Goal: Task Accomplishment & Management: Manage account settings

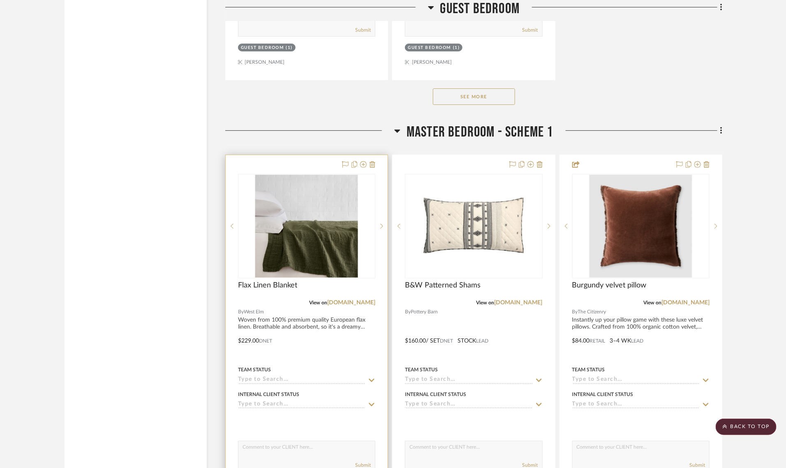
scroll to position [3187, 0]
click at [305, 197] on img "0" at bounding box center [306, 226] width 103 height 103
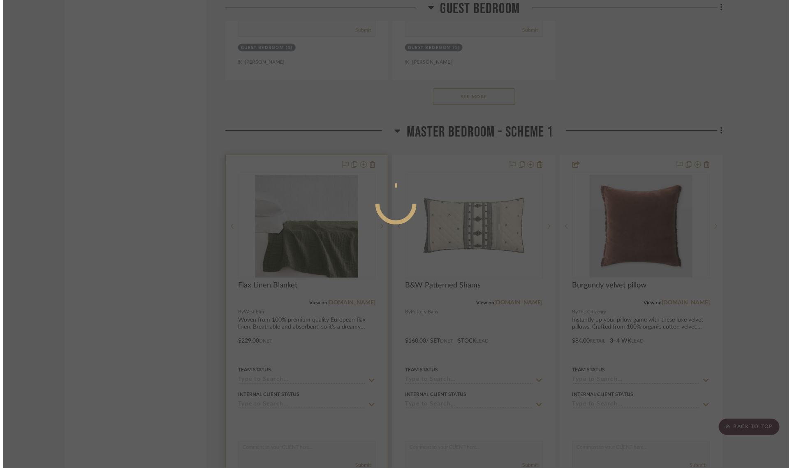
scroll to position [0, 0]
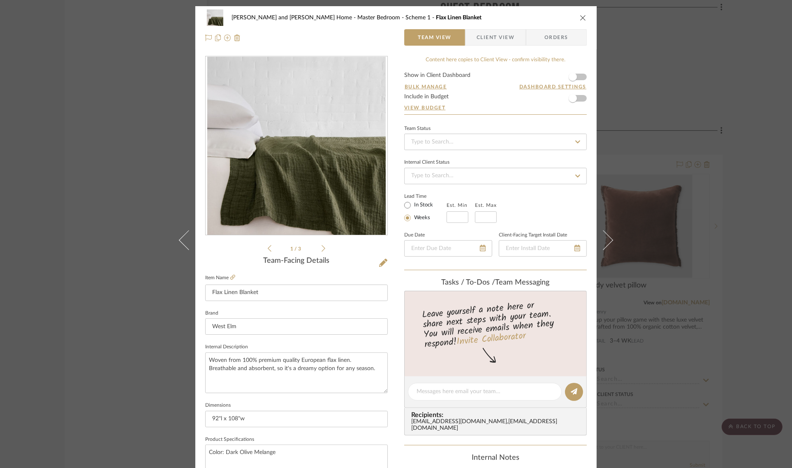
click at [305, 153] on div at bounding box center [297, 145] width 182 height 179
click at [321, 161] on img "0" at bounding box center [296, 146] width 178 height 178
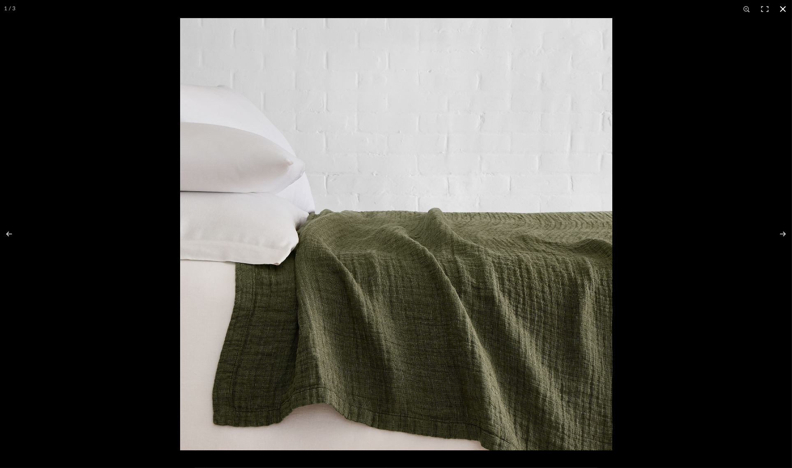
click at [784, 9] on button at bounding box center [783, 9] width 18 height 18
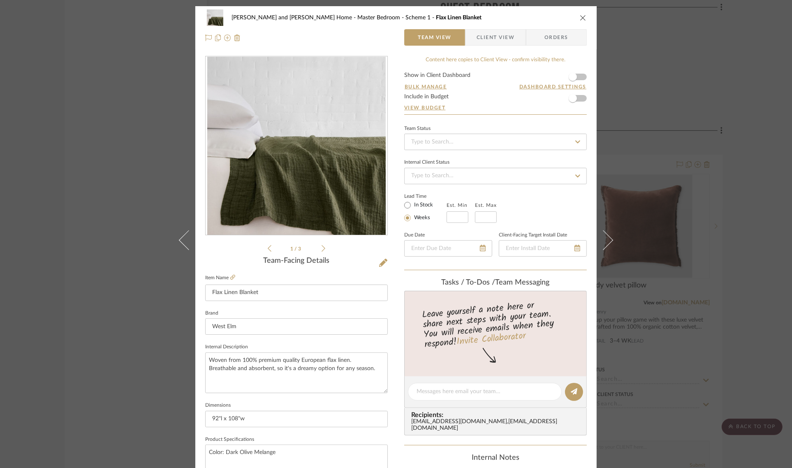
click at [743, 231] on div "Sharika and Ashish Home Master Bedroom - Scheme 1 Flax Linen Blanket Team View …" at bounding box center [396, 234] width 792 height 468
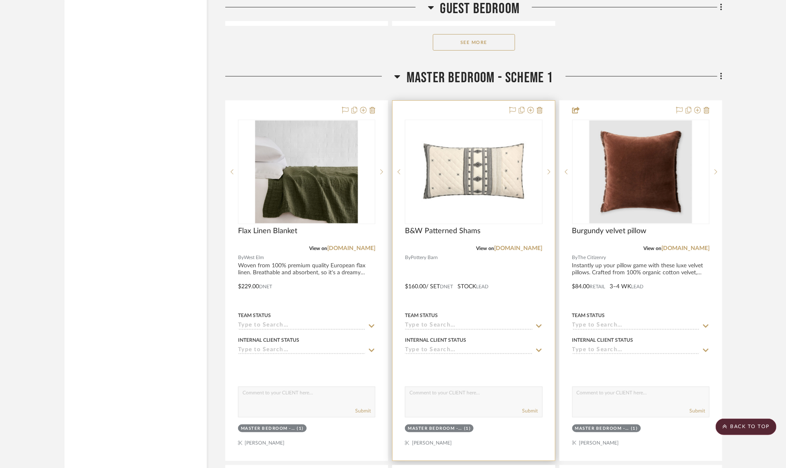
scroll to position [3290, 0]
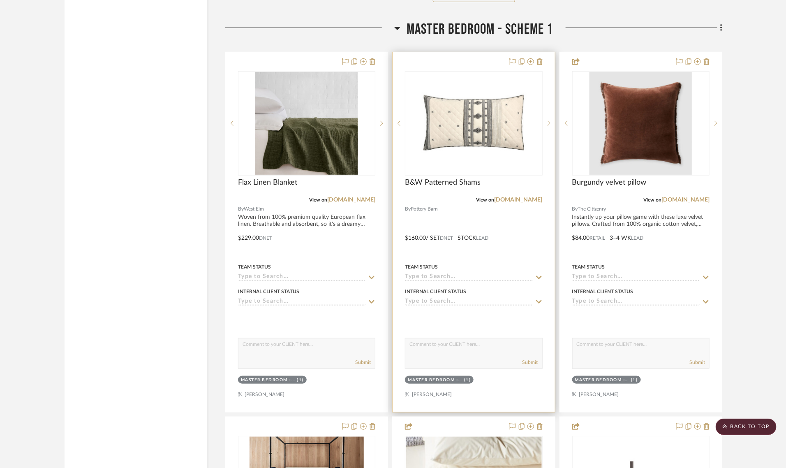
click at [414, 216] on div at bounding box center [474, 232] width 162 height 360
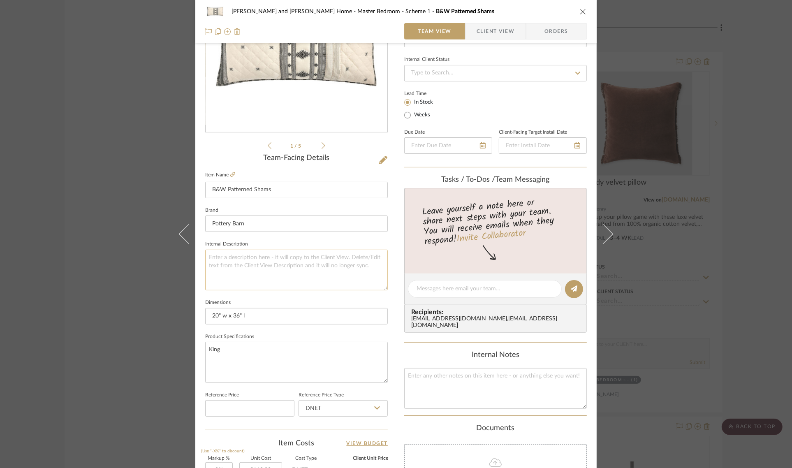
scroll to position [257, 0]
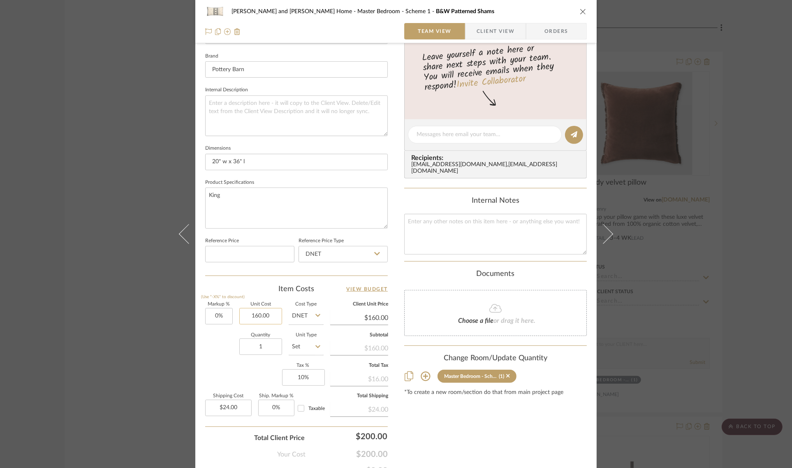
click at [271, 312] on input "160.00" at bounding box center [260, 316] width 43 height 16
type input "$179.00"
click at [235, 375] on div "Markup % (Use "-X%" to discount) 0% Unit Cost $179.00 Cost Type DNET Client Uni…" at bounding box center [296, 362] width 183 height 120
type input "$179.00"
type input "$26.85"
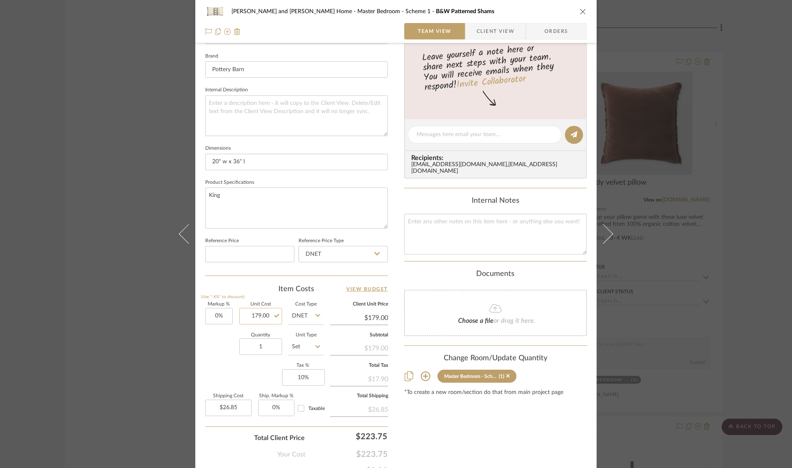
click at [264, 317] on input "179.00" at bounding box center [260, 316] width 43 height 16
type input "$90.00"
click at [214, 354] on div "Quantity 1 Unit Type Set" at bounding box center [264, 347] width 118 height 29
type input "$90.00"
type input "$13.50"
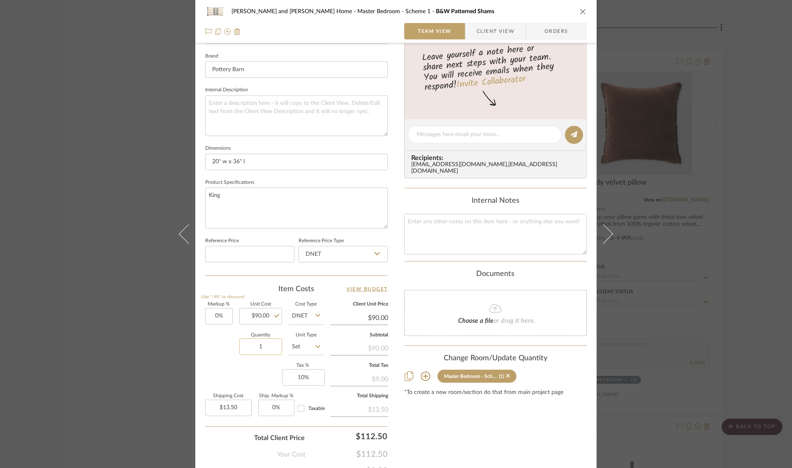
click at [269, 350] on input "1" at bounding box center [260, 346] width 43 height 16
type input "2"
click at [222, 352] on div "Quantity 2 Unit Type Set" at bounding box center [264, 347] width 118 height 29
type input "$27.00"
click at [500, 416] on div "Content here copies to Client View - confirm visibility there. Show in Client D…" at bounding box center [495, 137] width 183 height 677
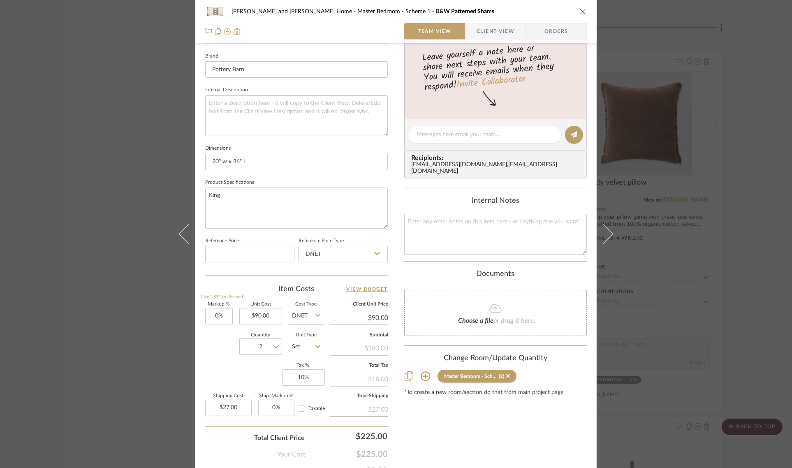
click at [749, 238] on div "Sharika and Ashish Home Master Bedroom - Scheme 1 B&W Patterned Shams Team View…" at bounding box center [396, 234] width 792 height 468
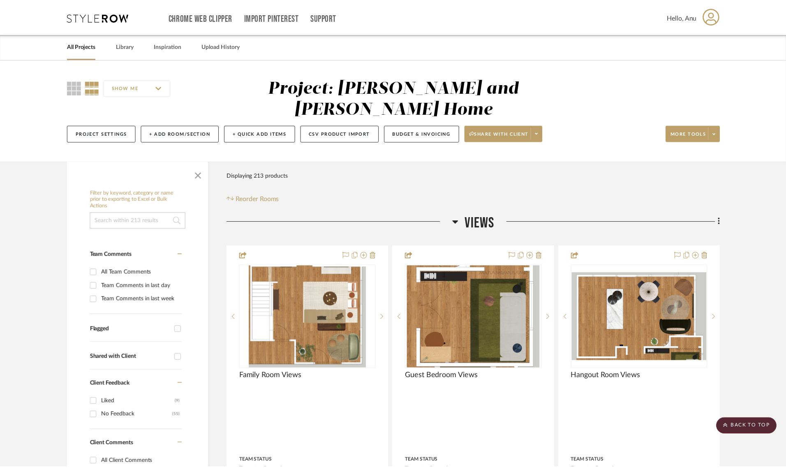
scroll to position [3290, 0]
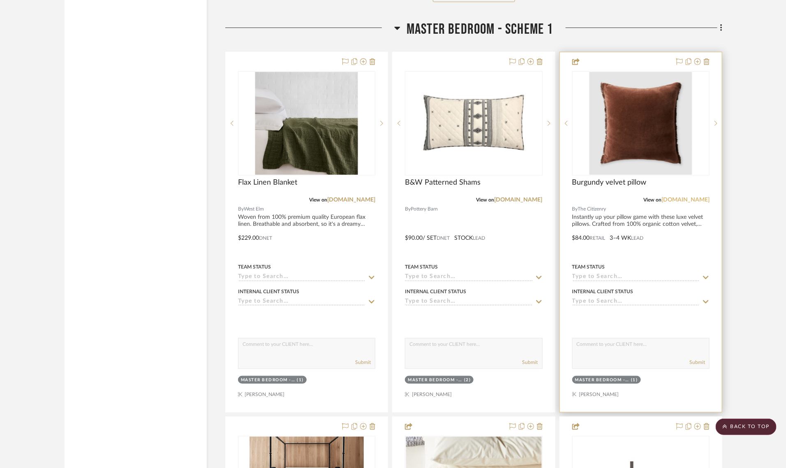
click at [691, 197] on link "[DOMAIN_NAME]" at bounding box center [686, 200] width 48 height 6
click at [629, 124] on img "0" at bounding box center [641, 123] width 103 height 103
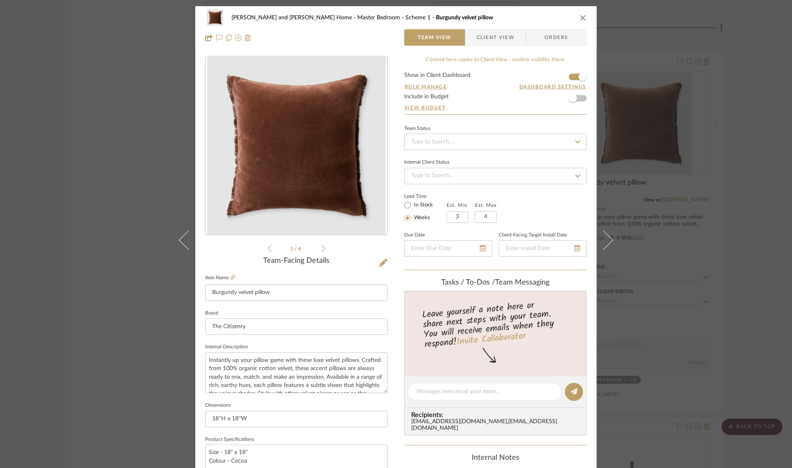
click at [580, 16] on icon "close" at bounding box center [583, 17] width 7 height 7
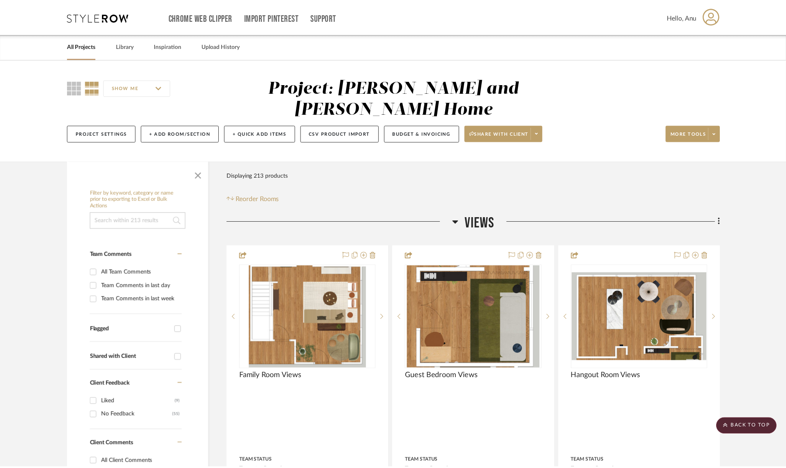
scroll to position [3290, 0]
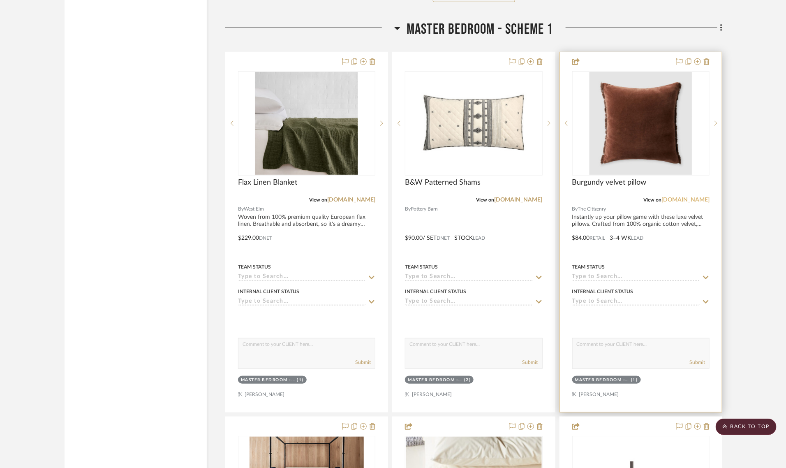
click at [687, 197] on link "[DOMAIN_NAME]" at bounding box center [686, 200] width 48 height 6
click at [706, 58] on icon at bounding box center [707, 61] width 6 height 7
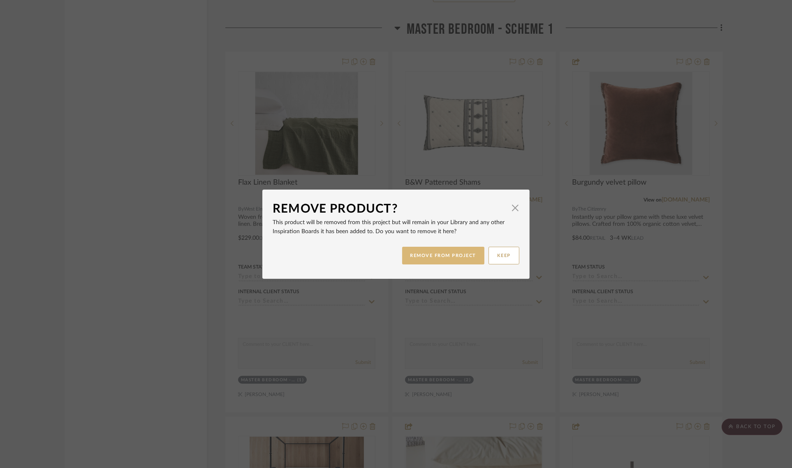
click at [420, 251] on button "REMOVE FROM PROJECT" at bounding box center [443, 256] width 83 height 18
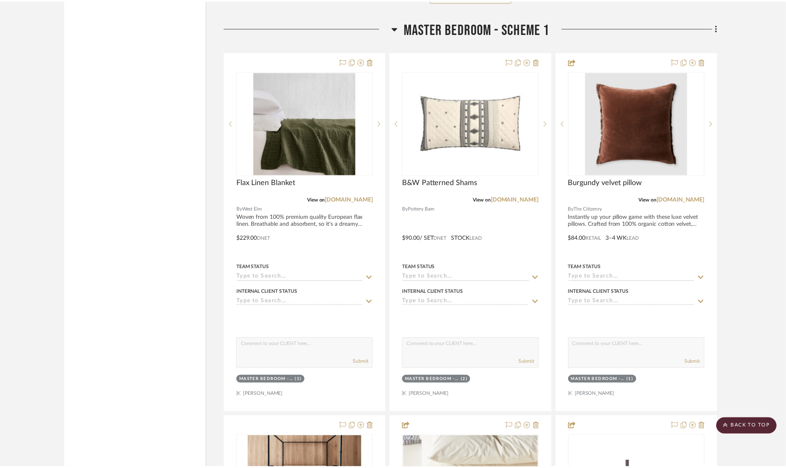
scroll to position [3290, 0]
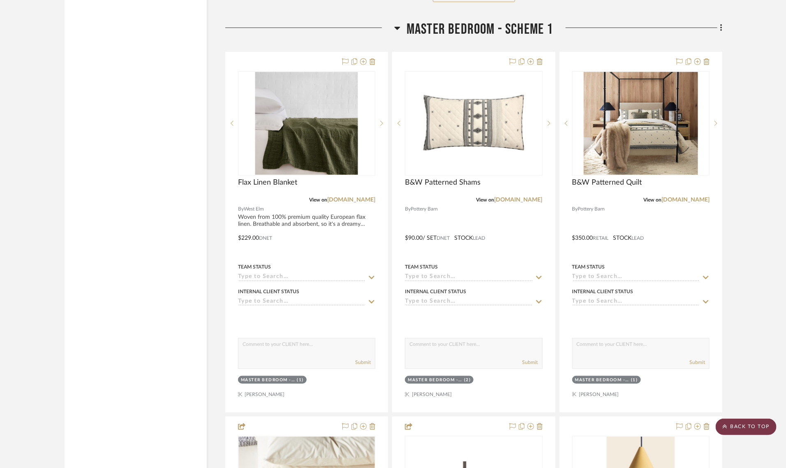
click at [731, 424] on scroll-to-top-button "BACK TO TOP" at bounding box center [746, 427] width 61 height 16
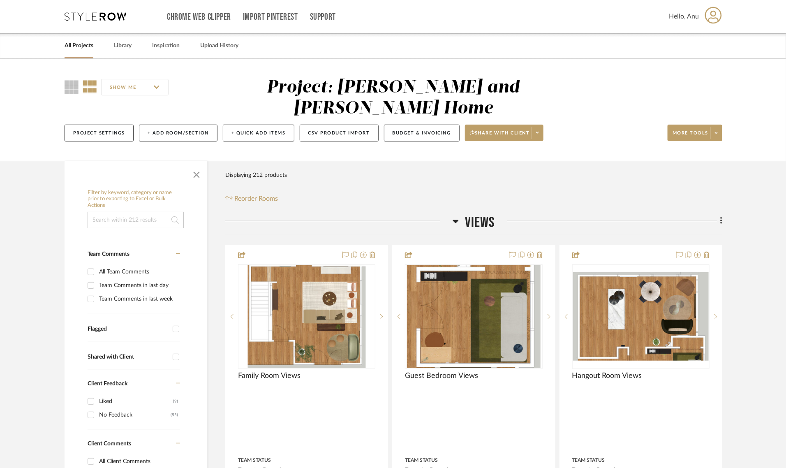
scroll to position [0, 0]
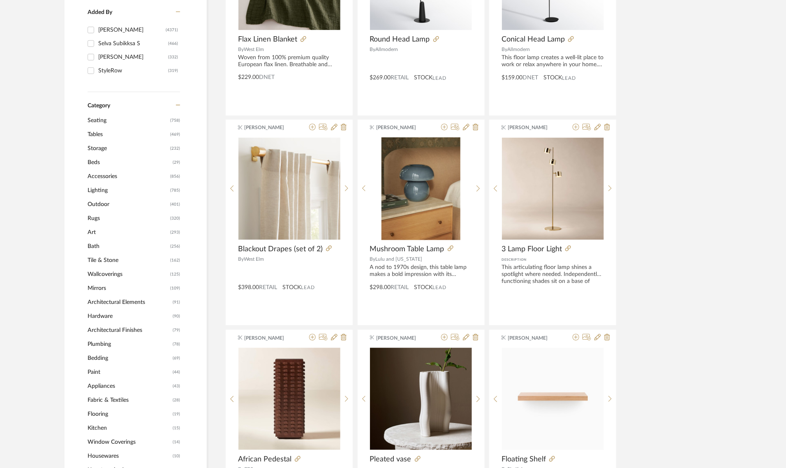
scroll to position [257, 0]
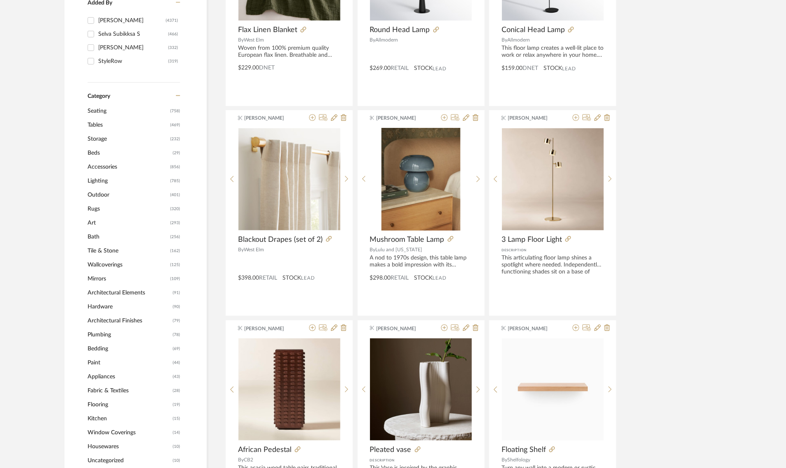
click at [101, 169] on span "Accessories" at bounding box center [128, 167] width 81 height 14
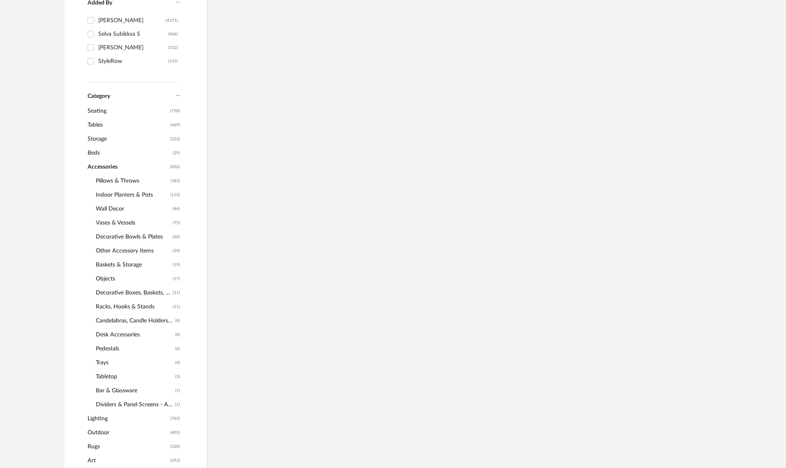
scroll to position [280, 0]
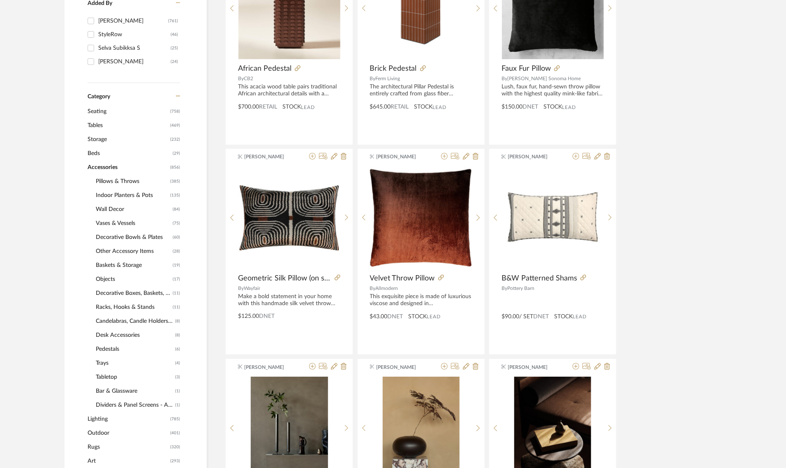
click at [106, 181] on span "Pillows & Throws" at bounding box center [132, 181] width 72 height 14
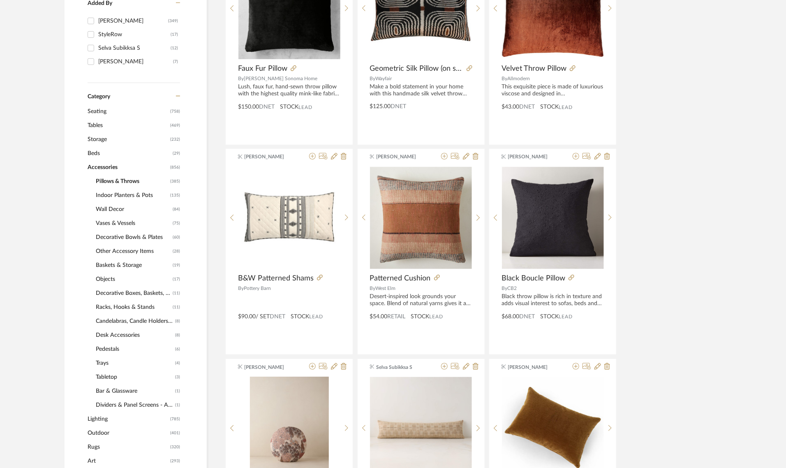
click at [131, 177] on span "Pillows & Throws" at bounding box center [132, 181] width 72 height 14
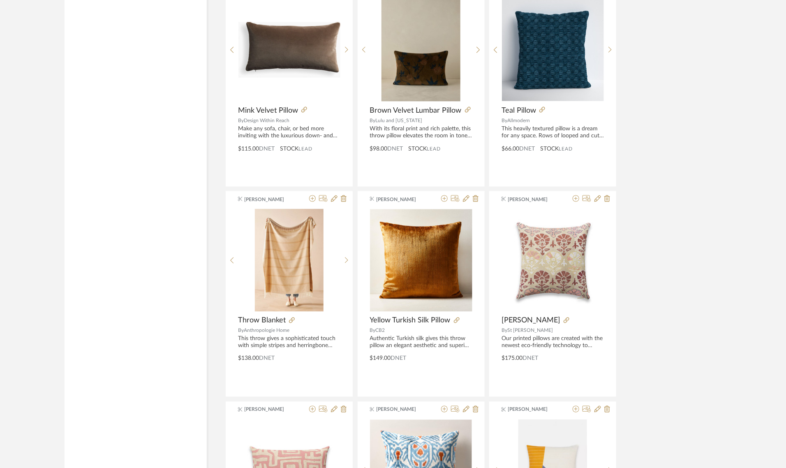
scroll to position [2359, 0]
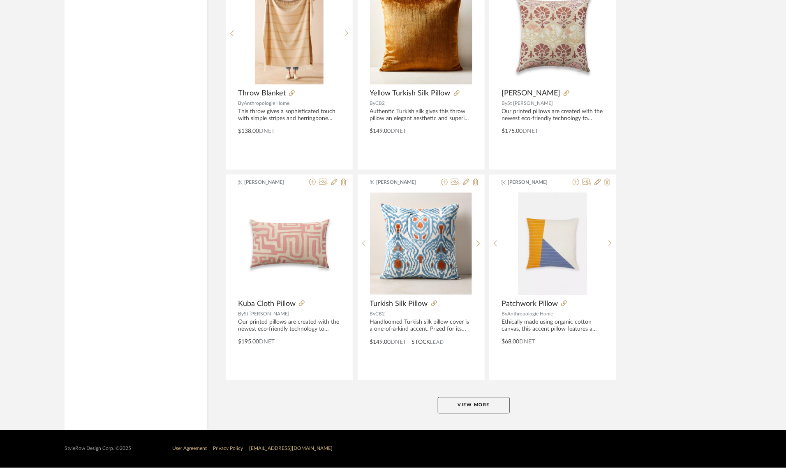
click at [458, 404] on button "View More" at bounding box center [474, 405] width 72 height 16
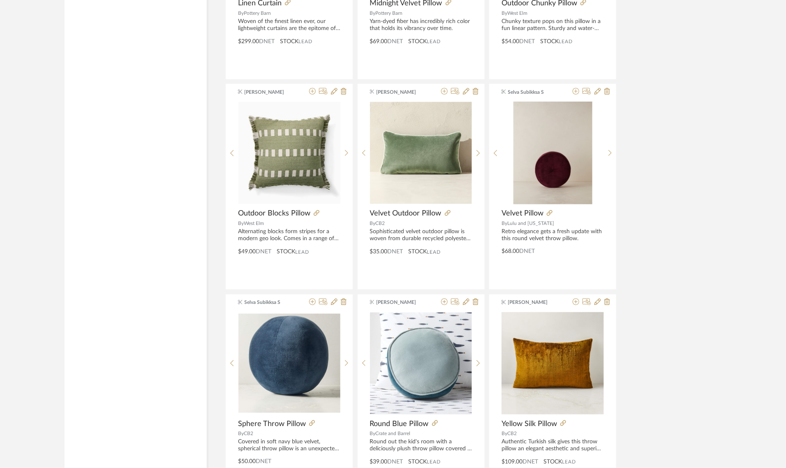
scroll to position [3541, 0]
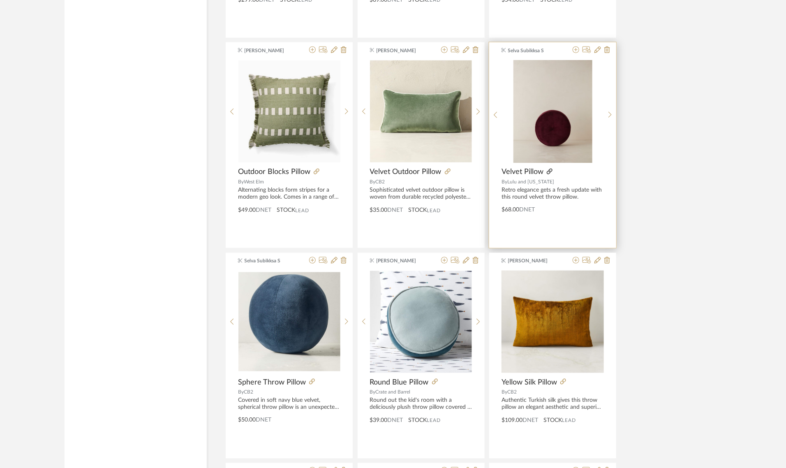
click at [549, 173] on icon at bounding box center [550, 172] width 6 height 6
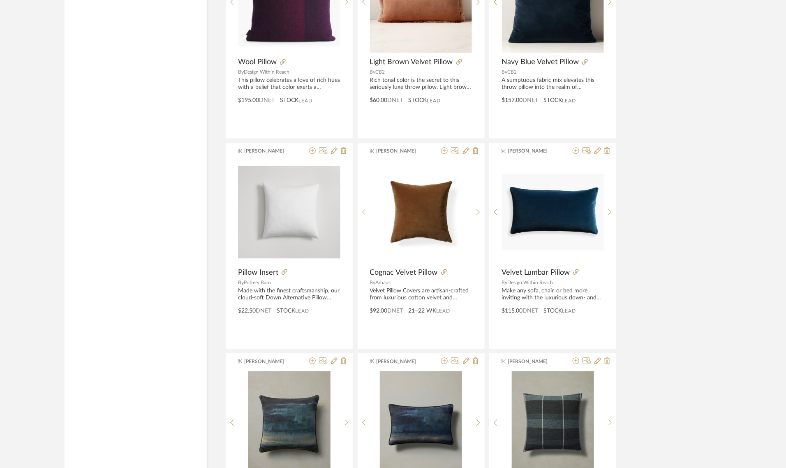
scroll to position [4107, 0]
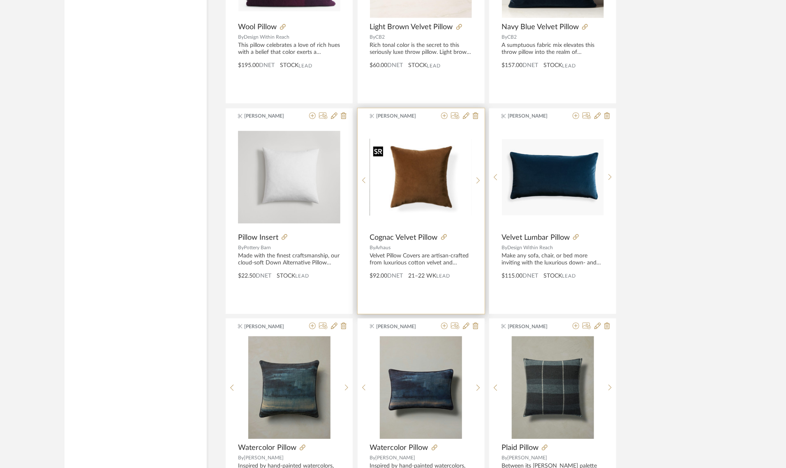
click at [400, 171] on div at bounding box center [421, 180] width 102 height 109
click at [410, 171] on img "0" at bounding box center [421, 177] width 102 height 76
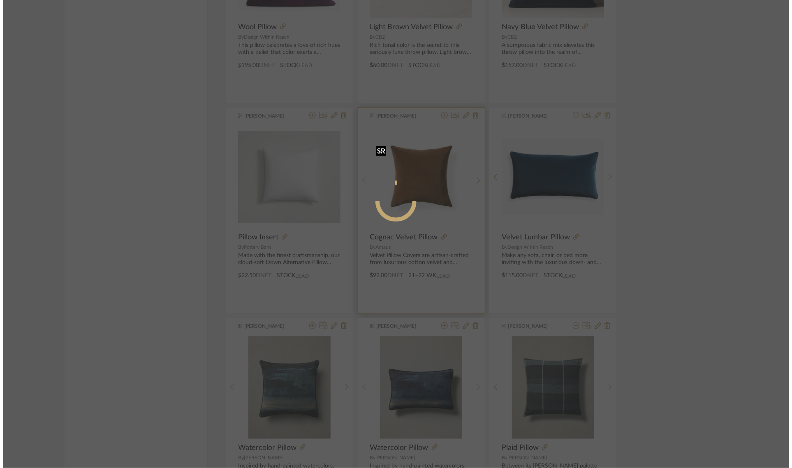
scroll to position [0, 0]
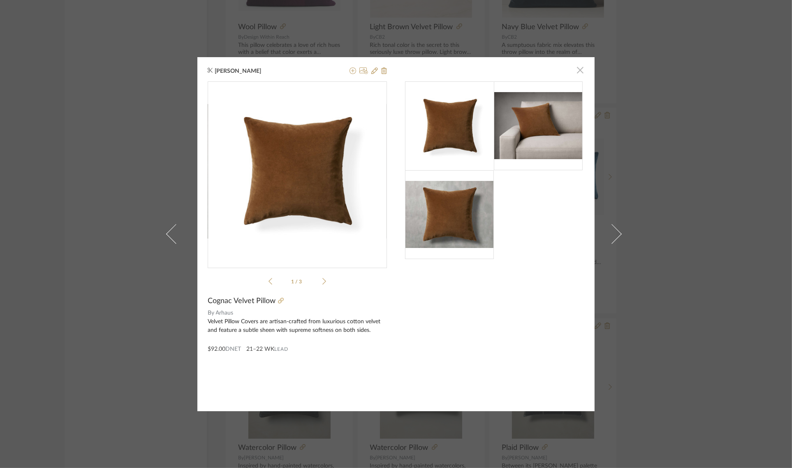
click at [579, 67] on span "button" at bounding box center [580, 70] width 16 height 16
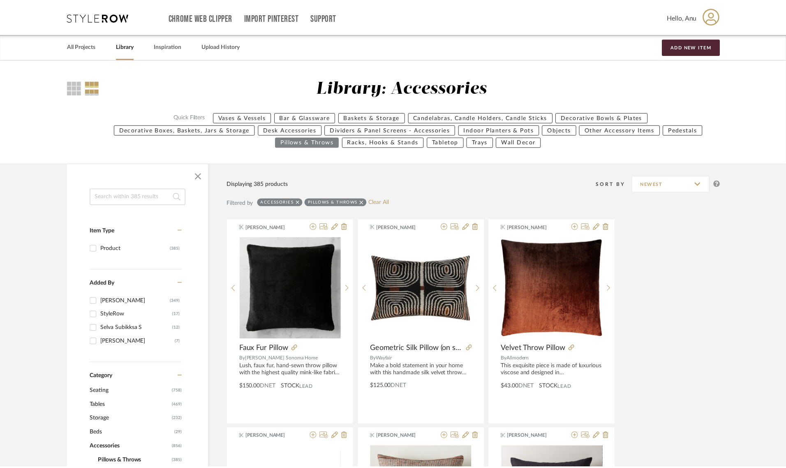
scroll to position [4107, 0]
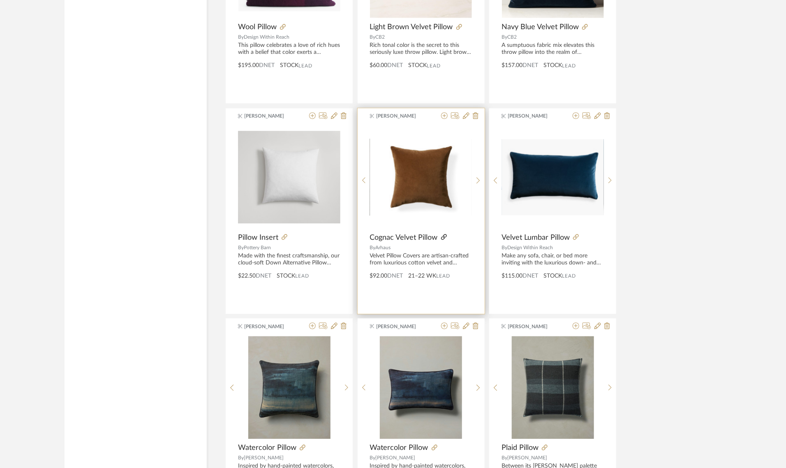
click at [447, 239] on icon at bounding box center [444, 237] width 6 height 6
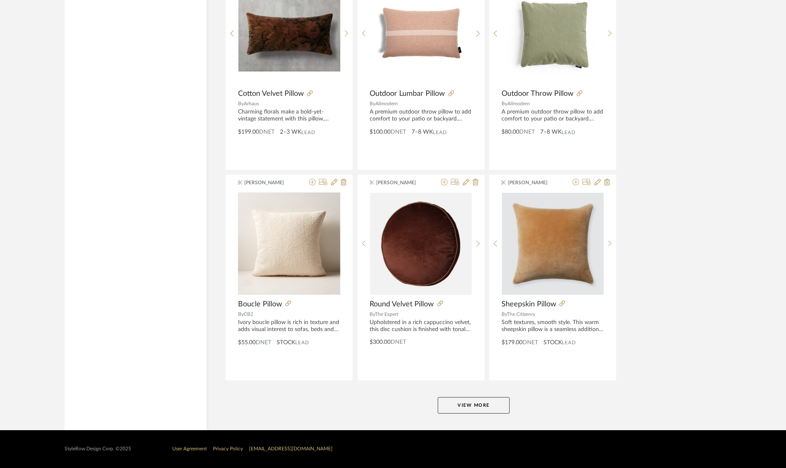
scroll to position [4885, 0]
click at [466, 399] on button "View More" at bounding box center [474, 405] width 72 height 16
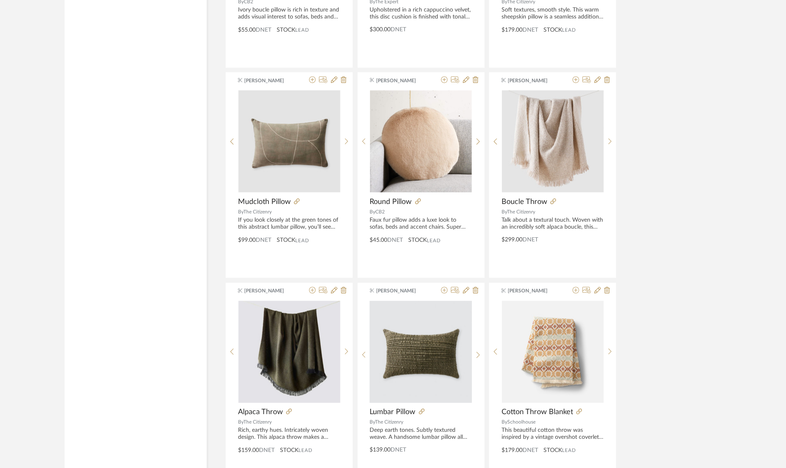
scroll to position [5142, 0]
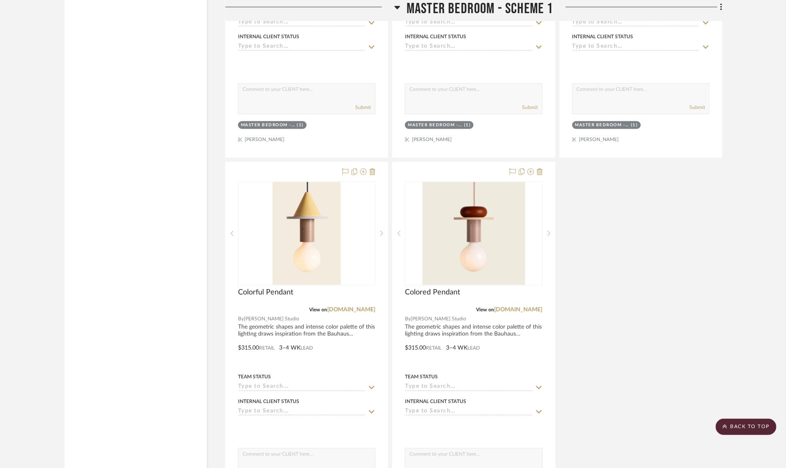
scroll to position [4163, 0]
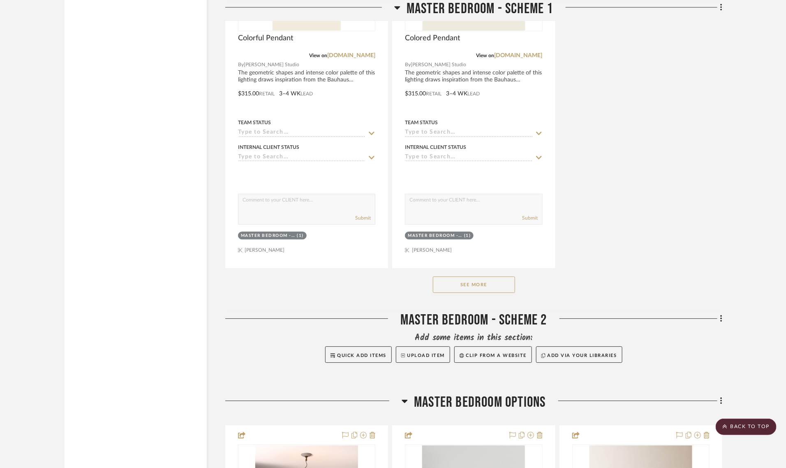
click at [507, 276] on button "See More" at bounding box center [474, 284] width 82 height 16
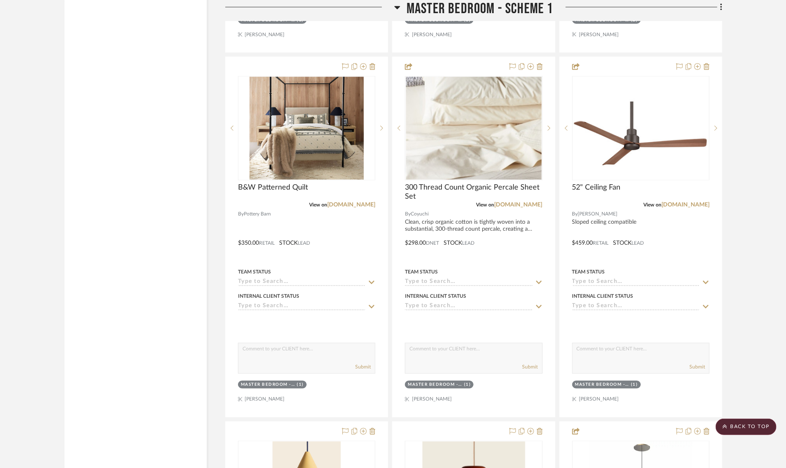
scroll to position [3290, 0]
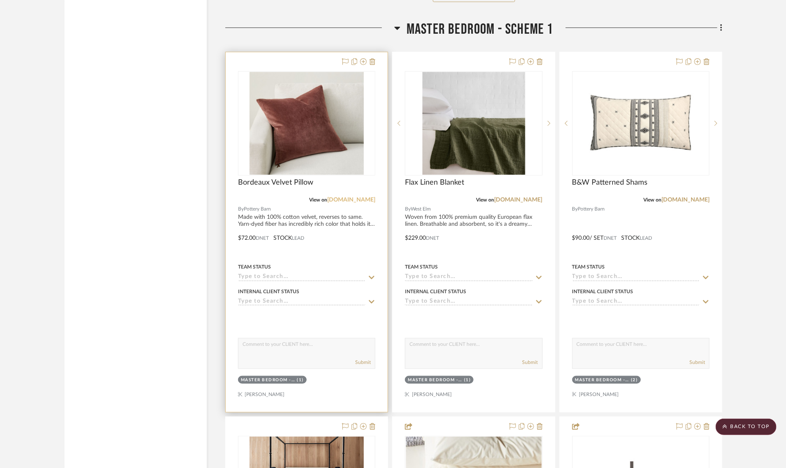
click at [354, 197] on link "[DOMAIN_NAME]" at bounding box center [351, 200] width 48 height 6
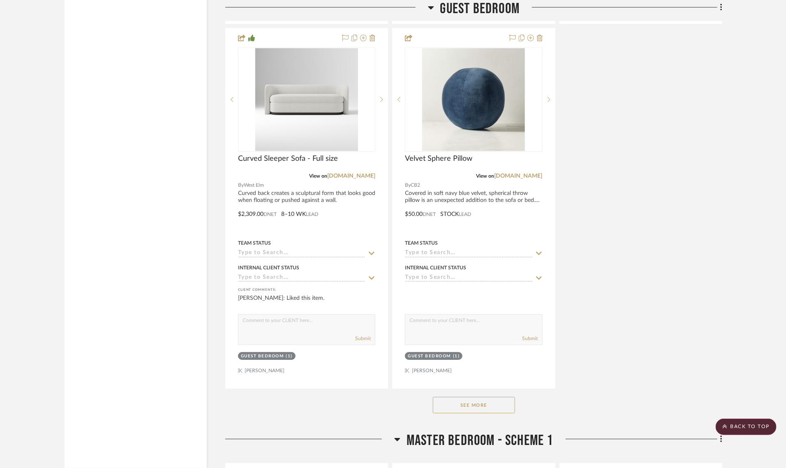
scroll to position [3290, 0]
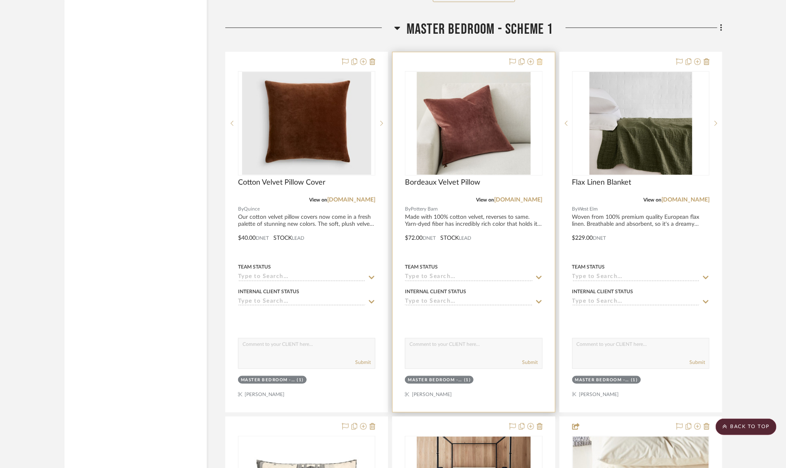
click at [539, 58] on icon at bounding box center [540, 61] width 6 height 7
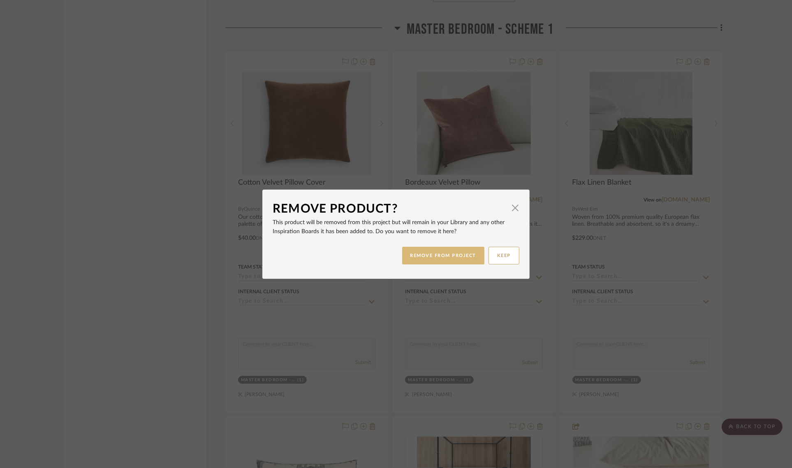
click at [436, 254] on button "REMOVE FROM PROJECT" at bounding box center [443, 256] width 83 height 18
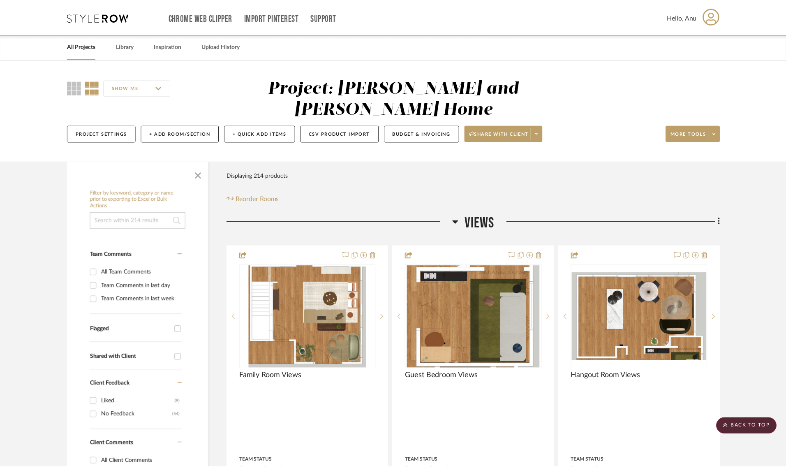
scroll to position [3290, 0]
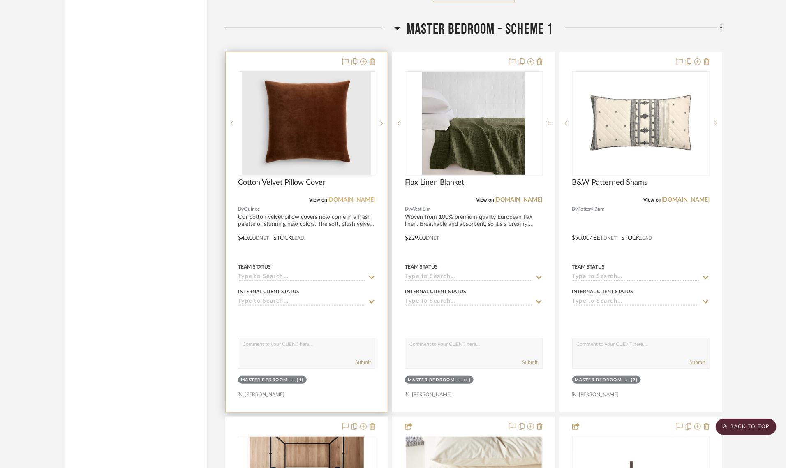
click at [358, 197] on link "[DOMAIN_NAME]" at bounding box center [351, 200] width 48 height 6
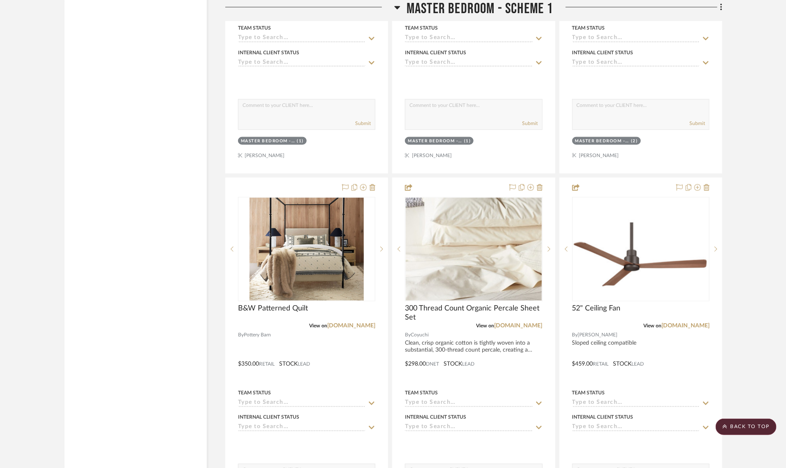
scroll to position [3547, 0]
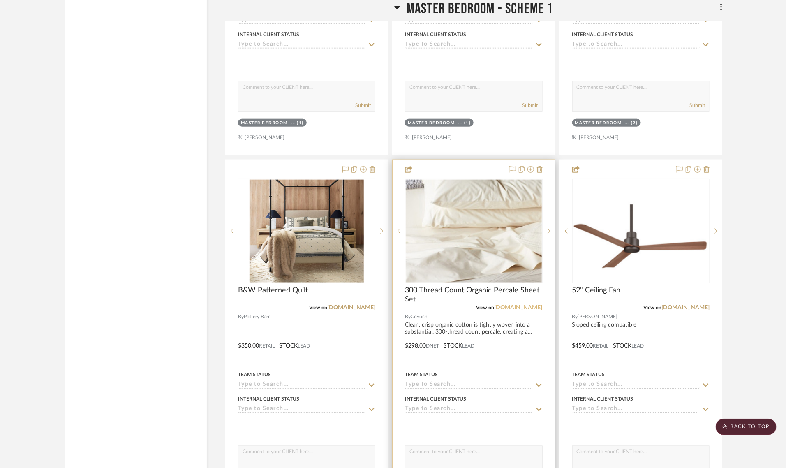
click at [523, 305] on link "[DOMAIN_NAME]" at bounding box center [519, 308] width 48 height 6
click at [443, 215] on img "0" at bounding box center [474, 231] width 136 height 103
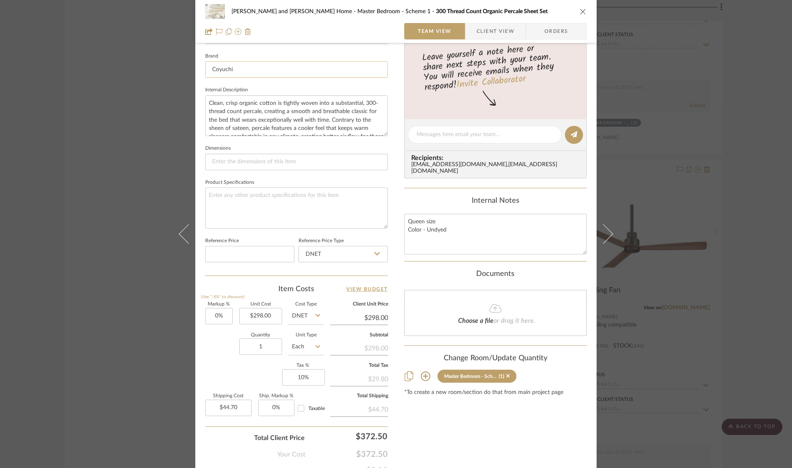
scroll to position [103, 0]
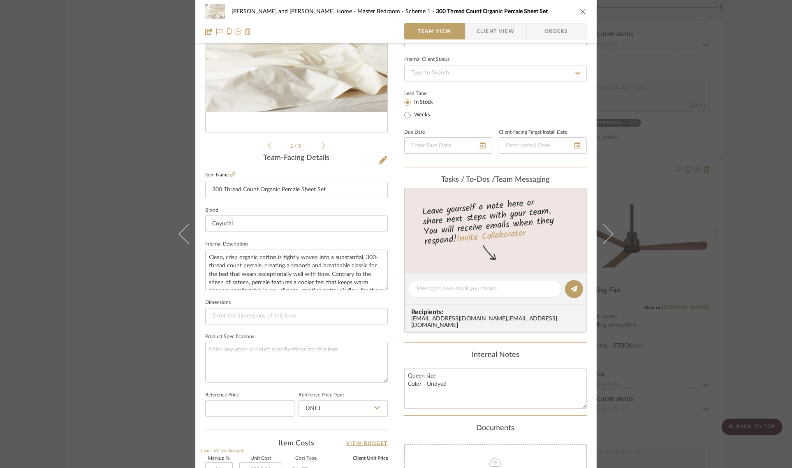
click at [582, 13] on icon "close" at bounding box center [583, 11] width 7 height 7
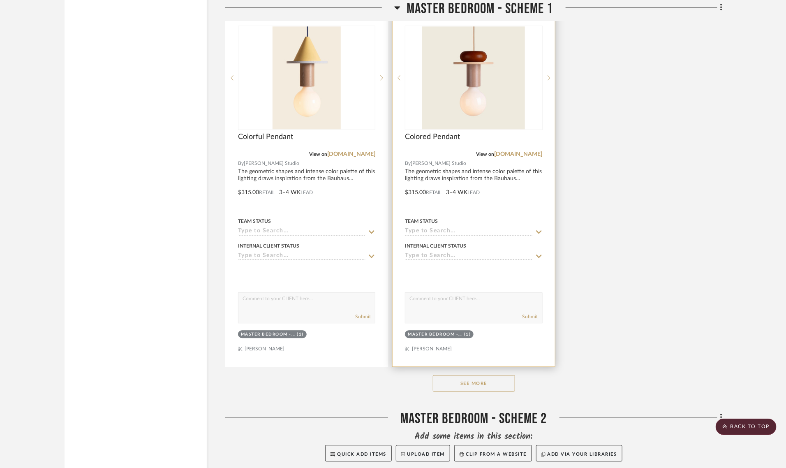
scroll to position [4163, 0]
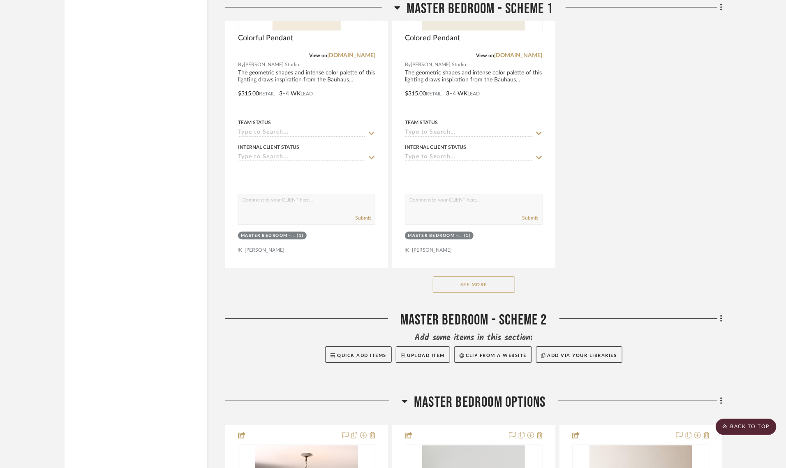
click at [449, 276] on button "See More" at bounding box center [474, 284] width 82 height 16
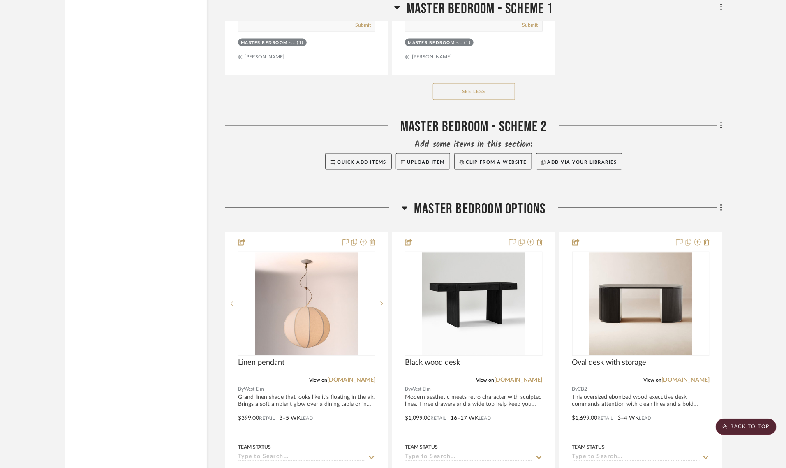
scroll to position [5448, 0]
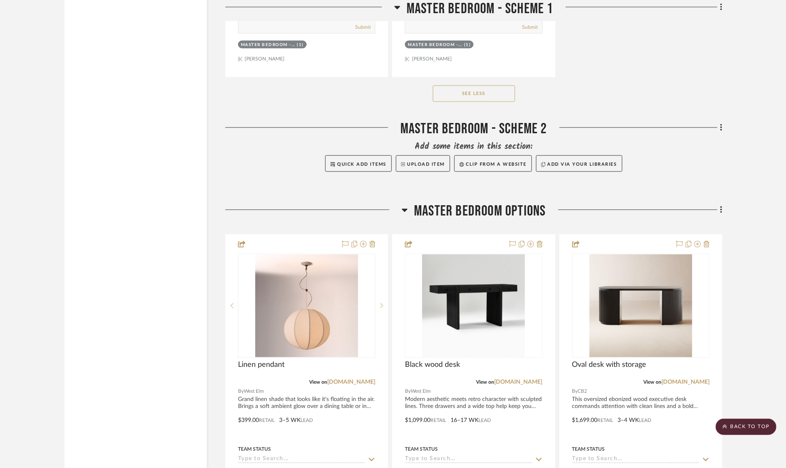
click at [721, 206] on icon at bounding box center [721, 210] width 2 height 9
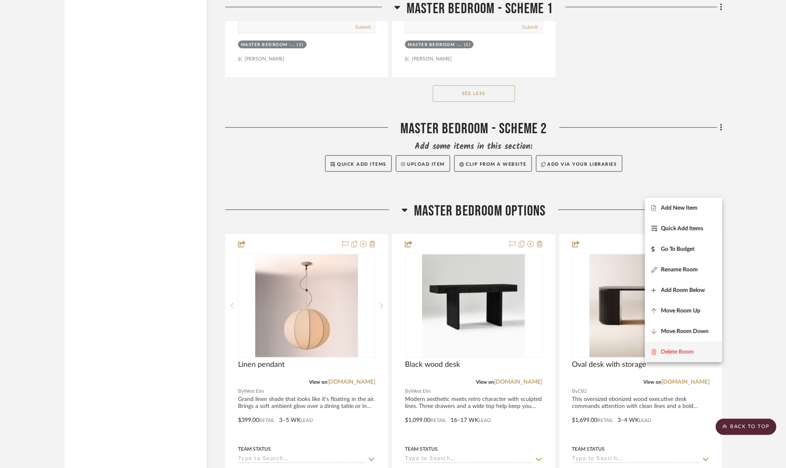
click at [663, 351] on span "Delete Room" at bounding box center [677, 352] width 33 height 7
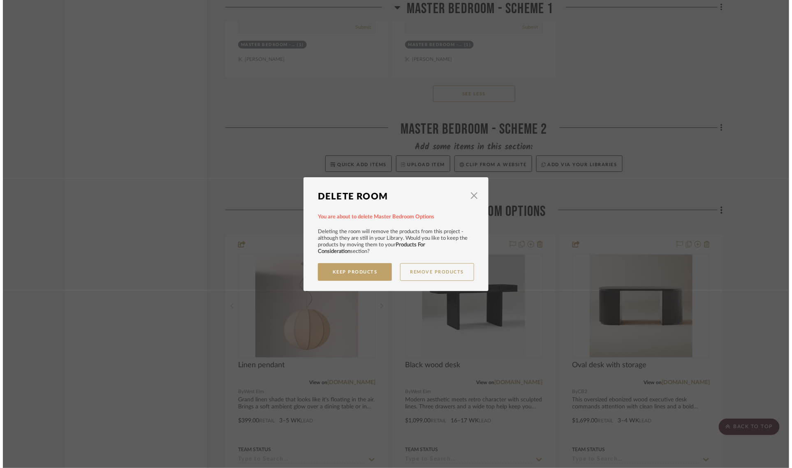
scroll to position [0, 0]
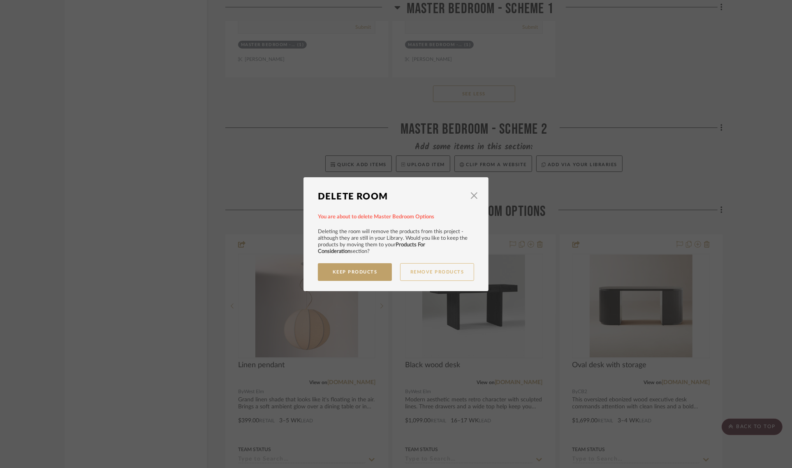
click at [442, 270] on button "Remove Products" at bounding box center [437, 272] width 74 height 18
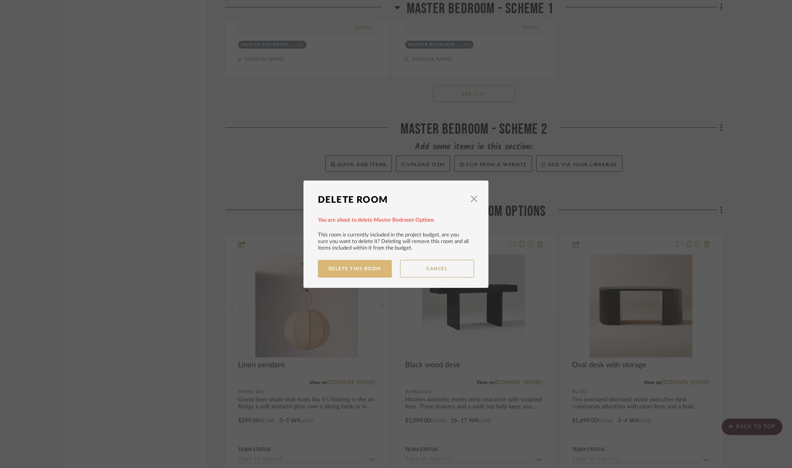
click at [331, 269] on button "Delete This Room" at bounding box center [355, 269] width 74 height 18
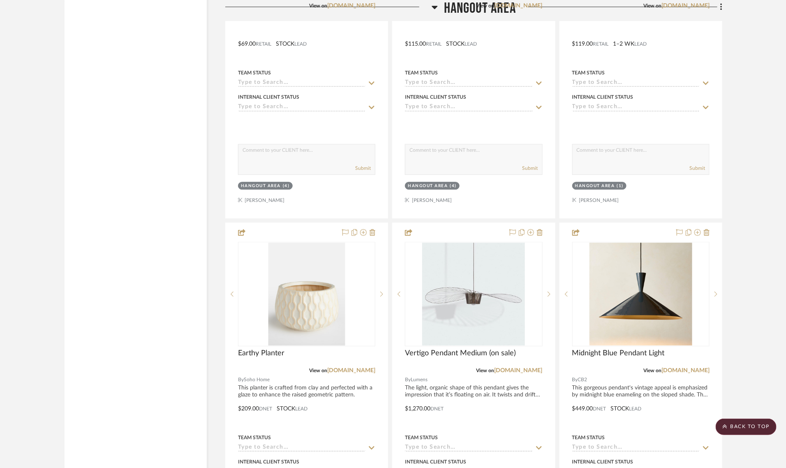
scroll to position [6014, 0]
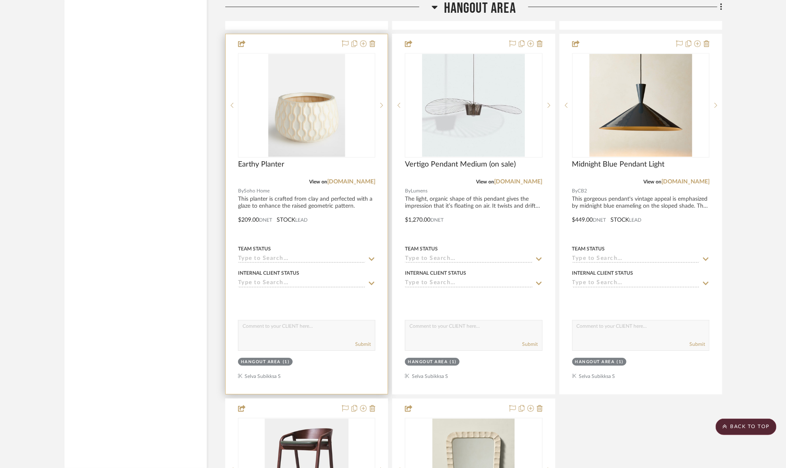
click at [264, 359] on div "Hangout Area" at bounding box center [261, 362] width 40 height 6
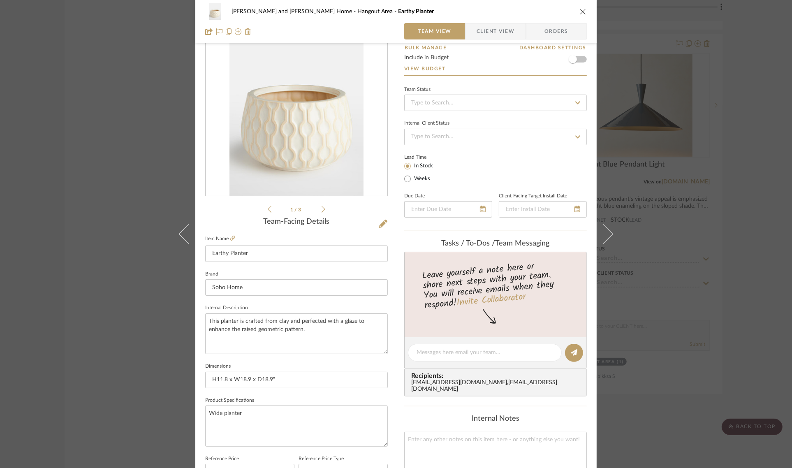
scroll to position [0, 0]
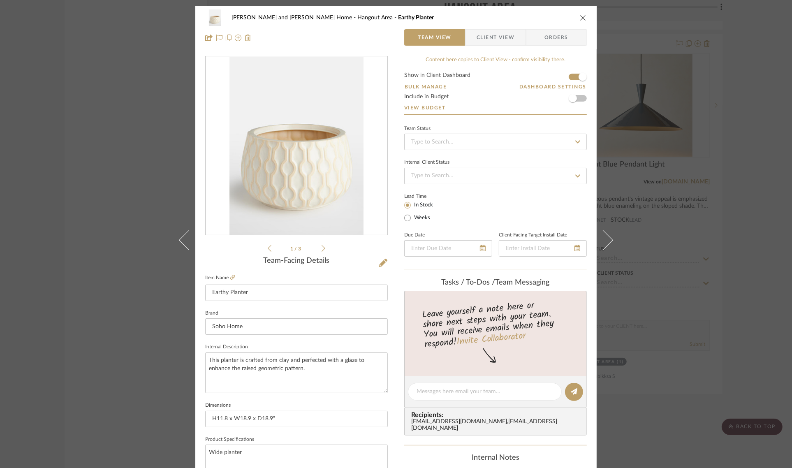
click at [580, 16] on icon "close" at bounding box center [583, 17] width 7 height 7
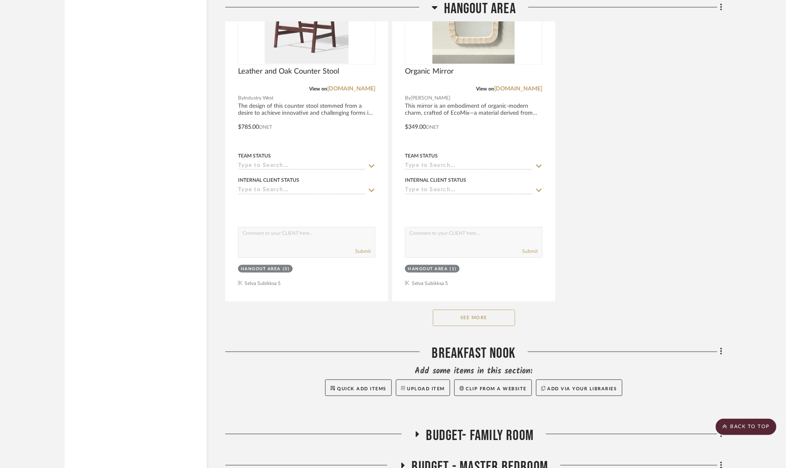
scroll to position [6528, 0]
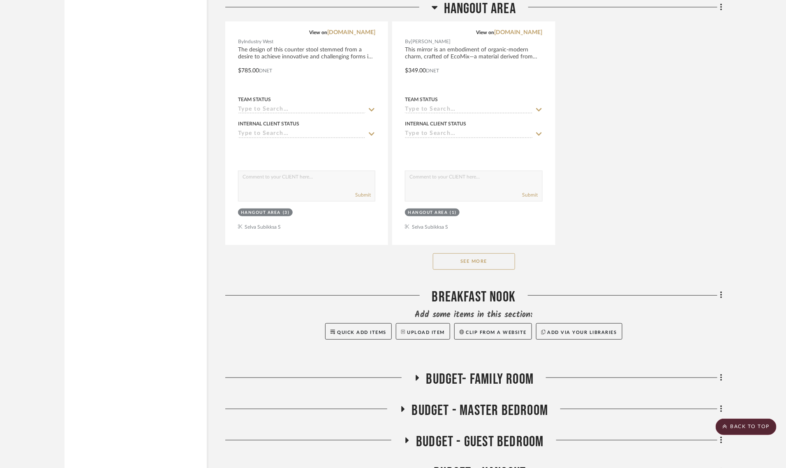
click at [490, 253] on button "See More" at bounding box center [474, 261] width 82 height 16
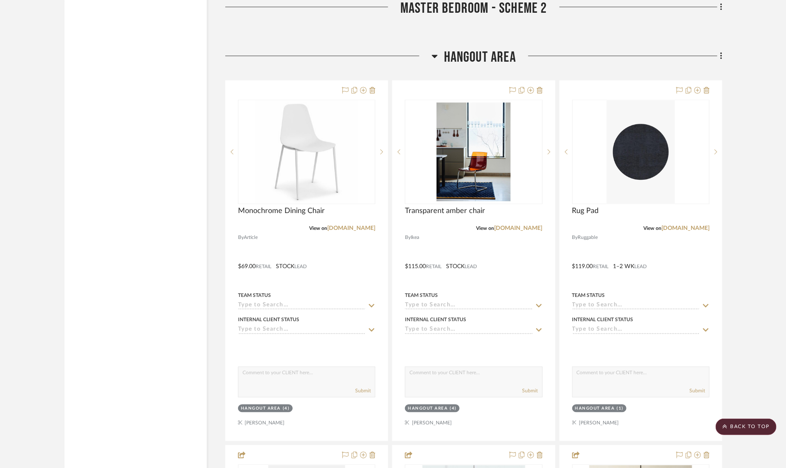
scroll to position [6014, 0]
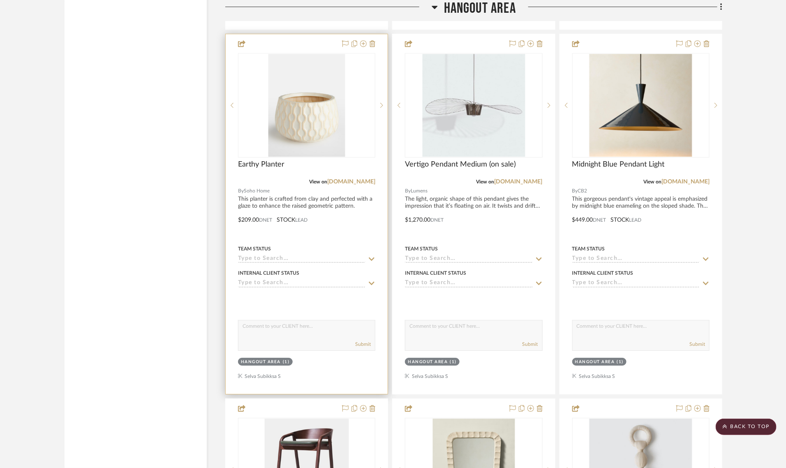
click at [254, 359] on div "Hangout Area" at bounding box center [261, 362] width 40 height 6
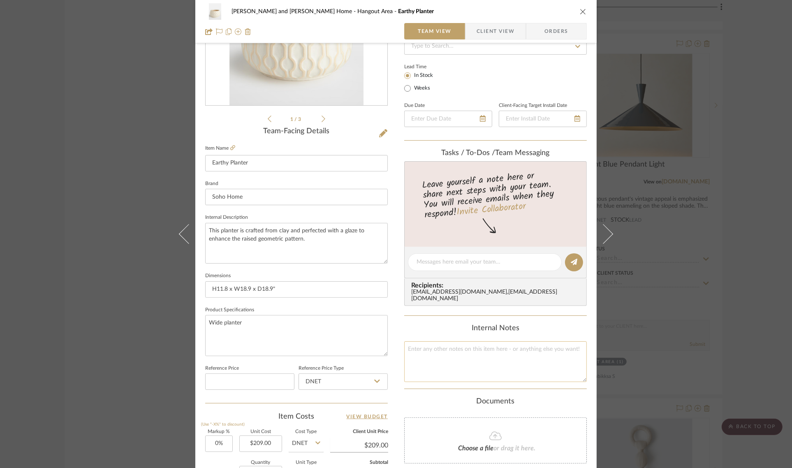
scroll to position [297, 0]
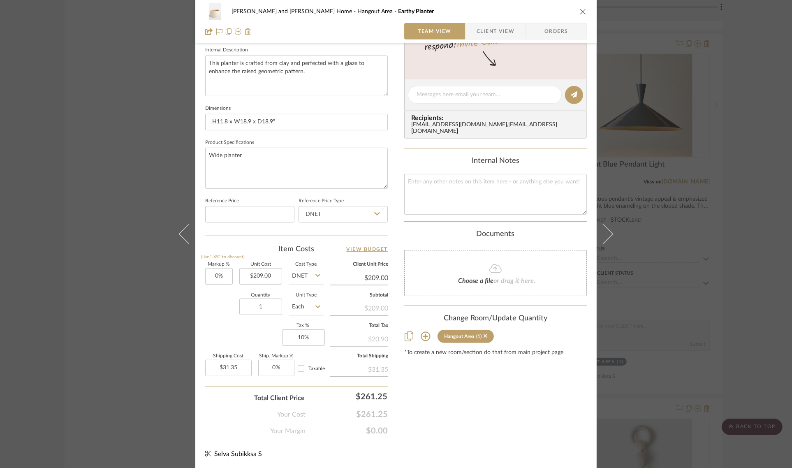
click at [421, 331] on icon at bounding box center [426, 336] width 10 height 10
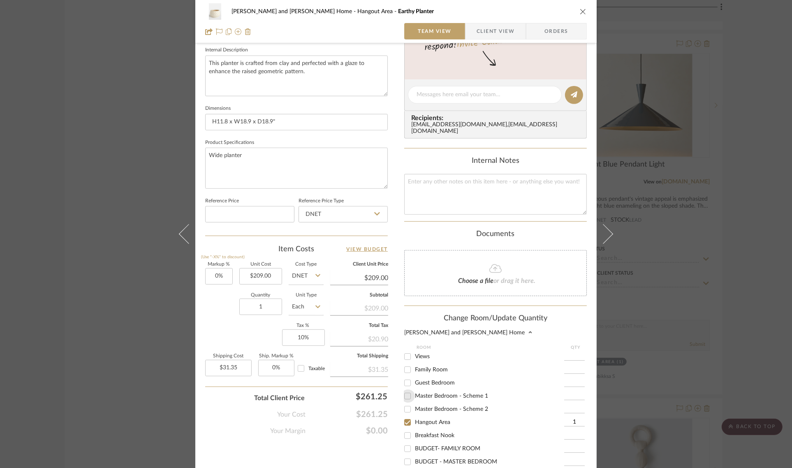
click at [404, 390] on input "Master Bedroom - Scheme 1" at bounding box center [407, 395] width 13 height 13
checkbox input "true"
type input "1"
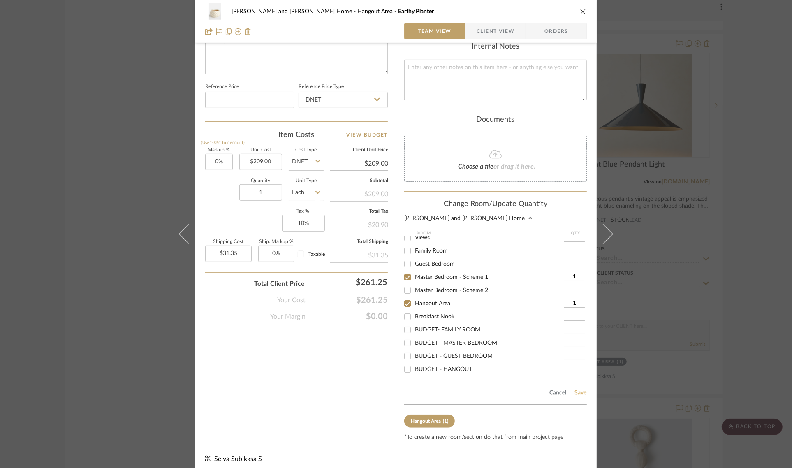
click at [576, 389] on button "Save" at bounding box center [580, 392] width 13 height 7
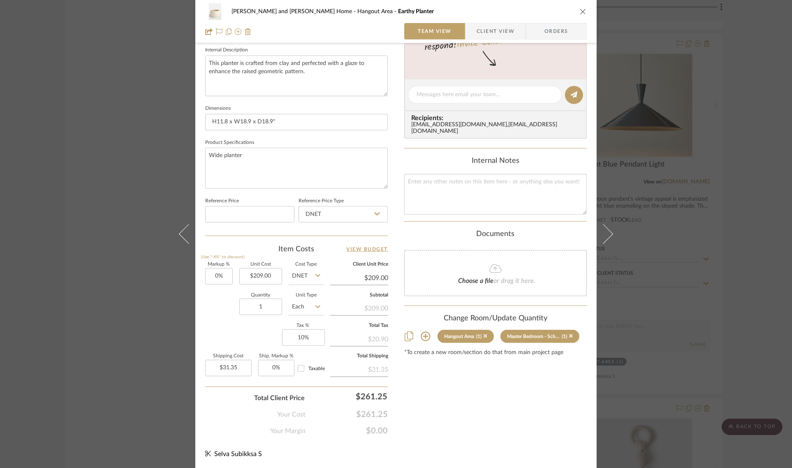
click at [745, 196] on div "[PERSON_NAME] and [PERSON_NAME] Home Hangout Area Earthy Planter Team View Clie…" at bounding box center [396, 234] width 792 height 468
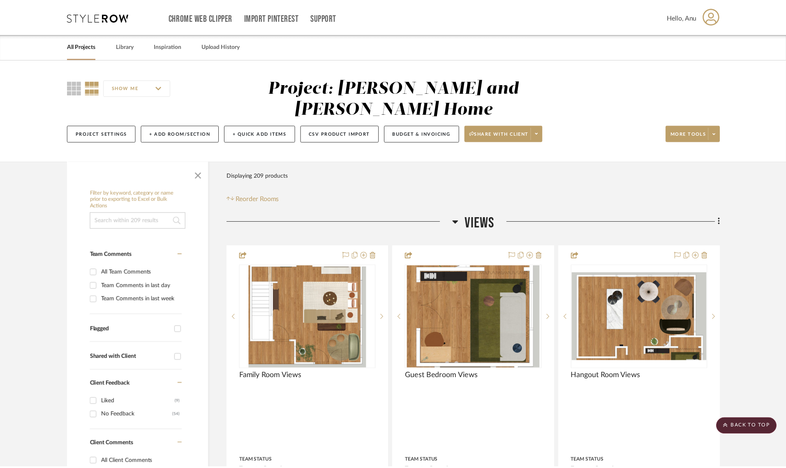
scroll to position [6014, 0]
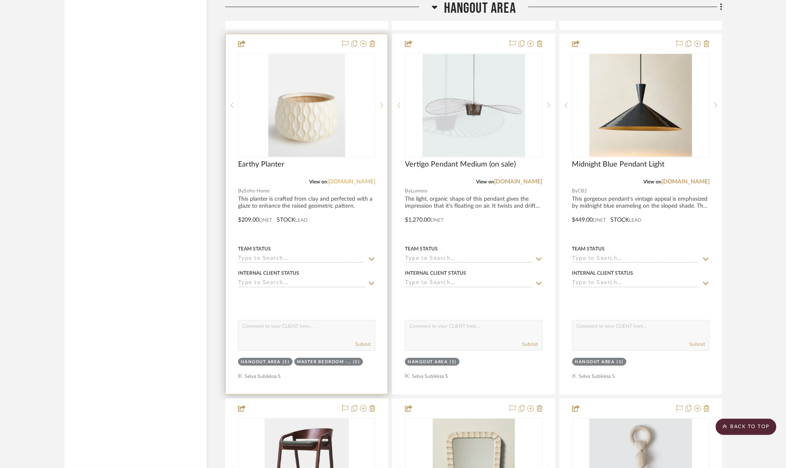
click at [360, 179] on link "[DOMAIN_NAME]" at bounding box center [351, 182] width 48 height 6
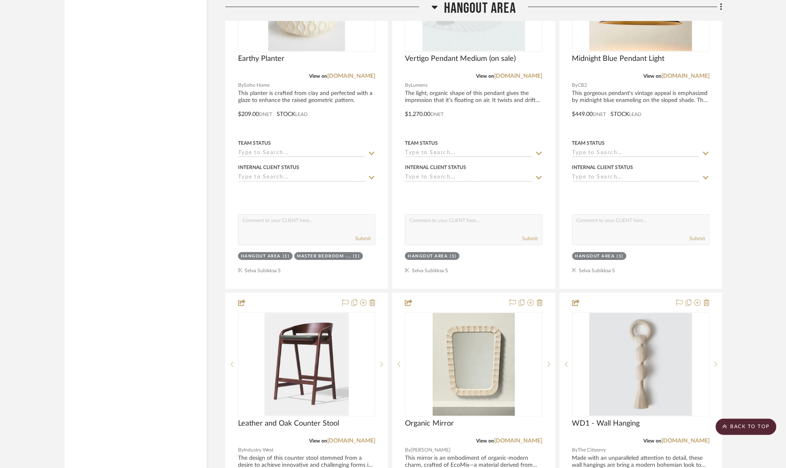
scroll to position [6168, 0]
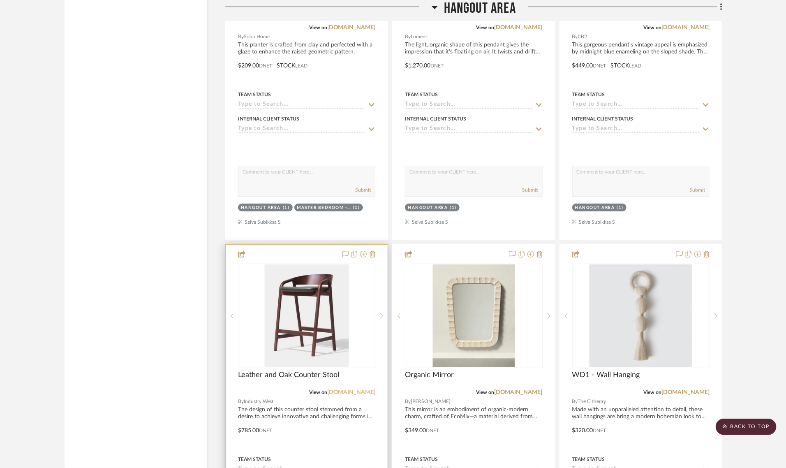
click at [347, 389] on link "[DOMAIN_NAME]" at bounding box center [351, 392] width 48 height 6
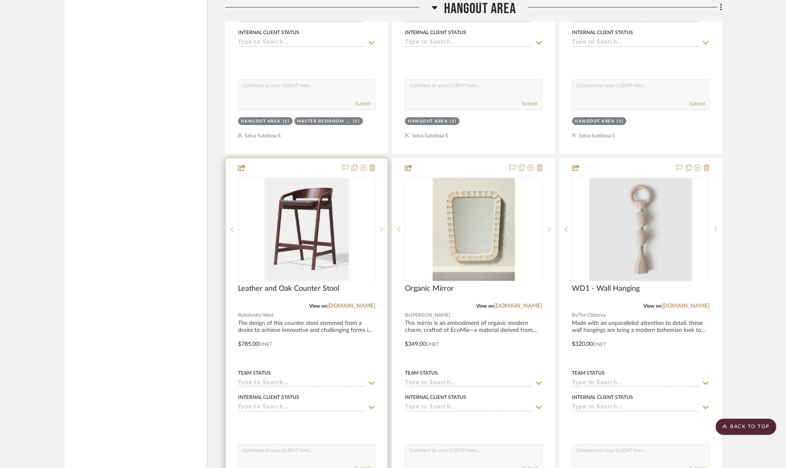
scroll to position [6271, 0]
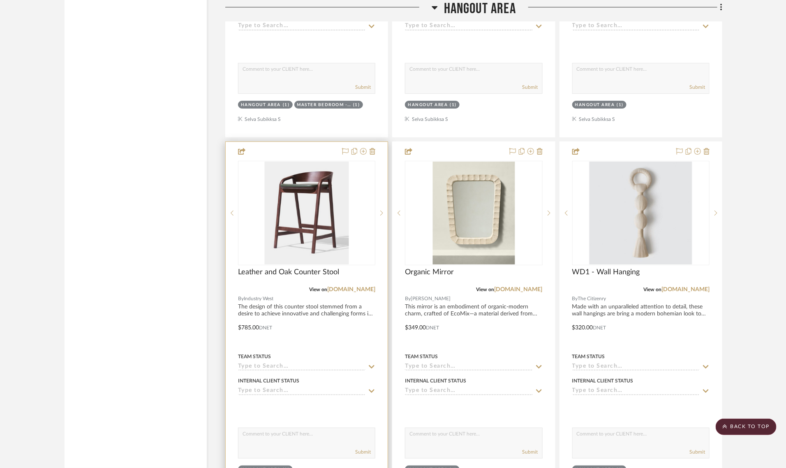
click at [245, 306] on div at bounding box center [307, 322] width 162 height 360
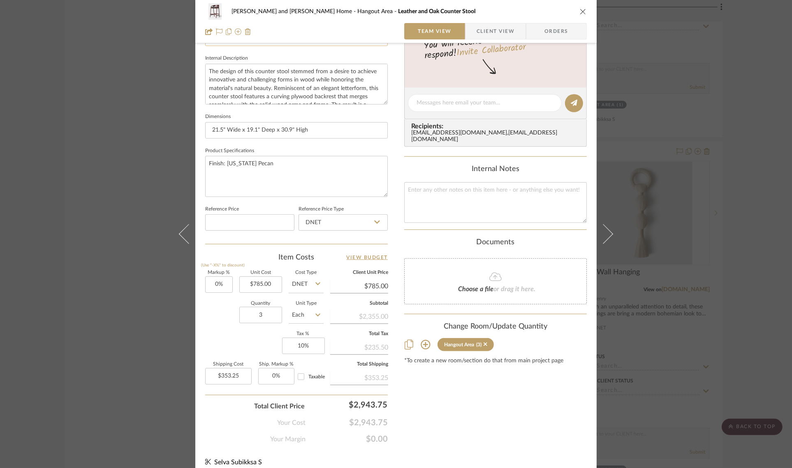
scroll to position [297, 0]
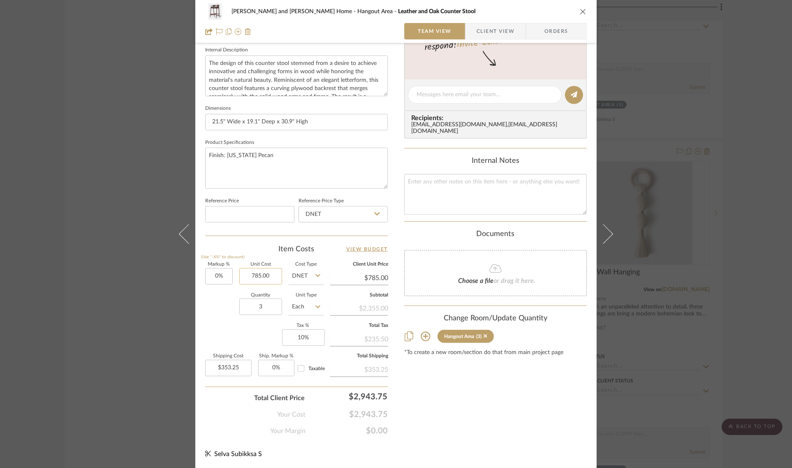
click at [273, 276] on input "785.00" at bounding box center [260, 276] width 43 height 16
type input "$393.00"
click at [214, 301] on div "Quantity 3 Unit Type Each" at bounding box center [264, 307] width 118 height 29
type input "$393.00"
type input "$176.85"
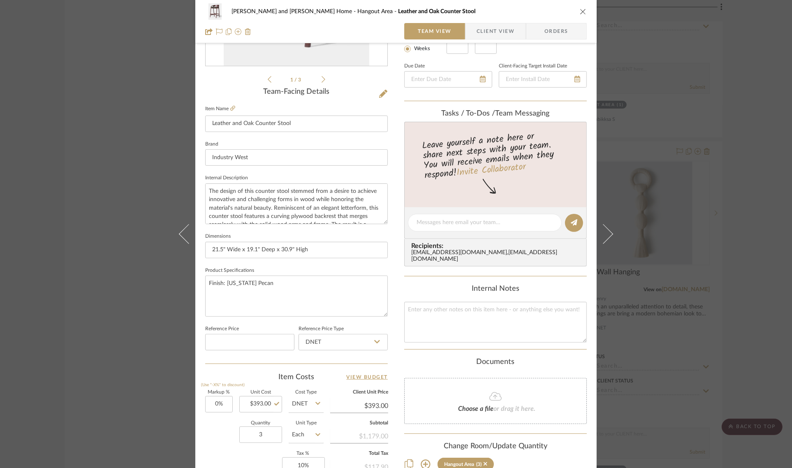
scroll to position [143, 0]
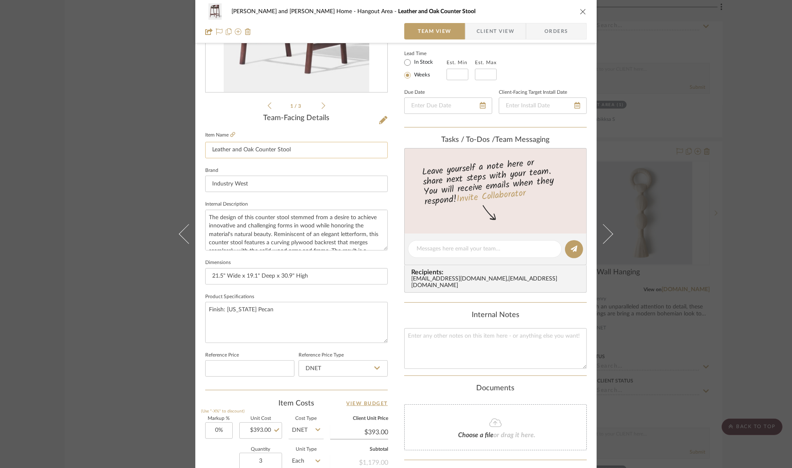
click at [298, 149] on input "Leather and Oak Counter Stool" at bounding box center [296, 150] width 183 height 16
type input "Leather and Oak Counter Stool (on sale)"
click at [208, 103] on div "1 / 3" at bounding box center [296, 11] width 183 height 197
click at [761, 171] on div "[PERSON_NAME] and [PERSON_NAME] Home Hangout Area Leather and Oak Counter Stool…" at bounding box center [396, 234] width 792 height 468
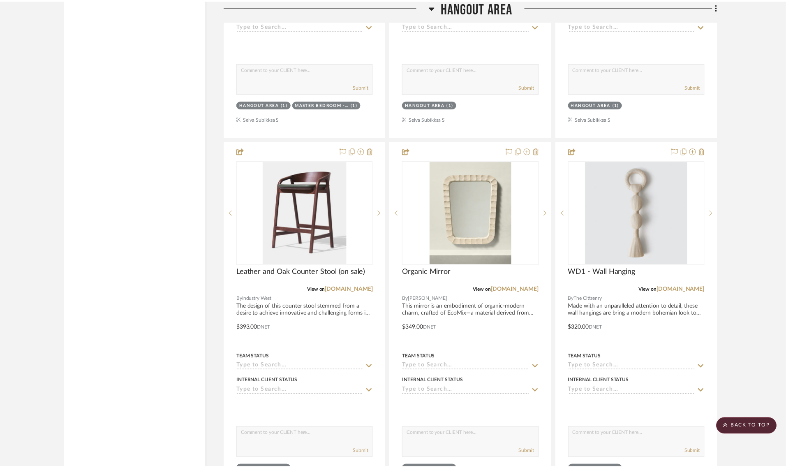
scroll to position [6271, 0]
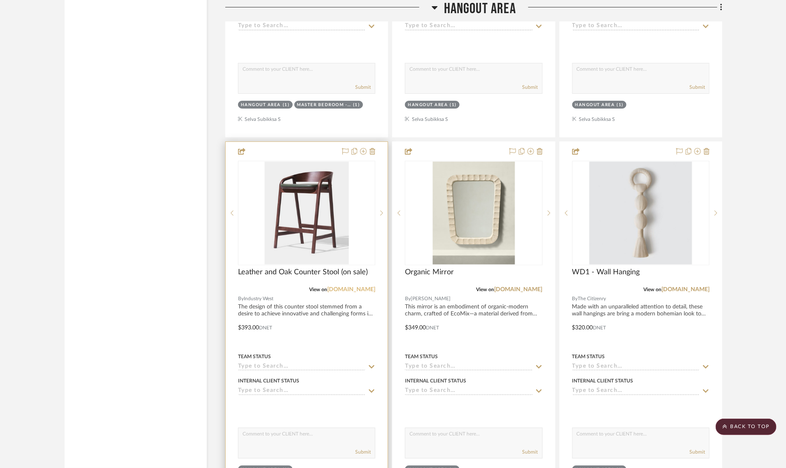
click at [340, 287] on link "[DOMAIN_NAME]" at bounding box center [351, 290] width 48 height 6
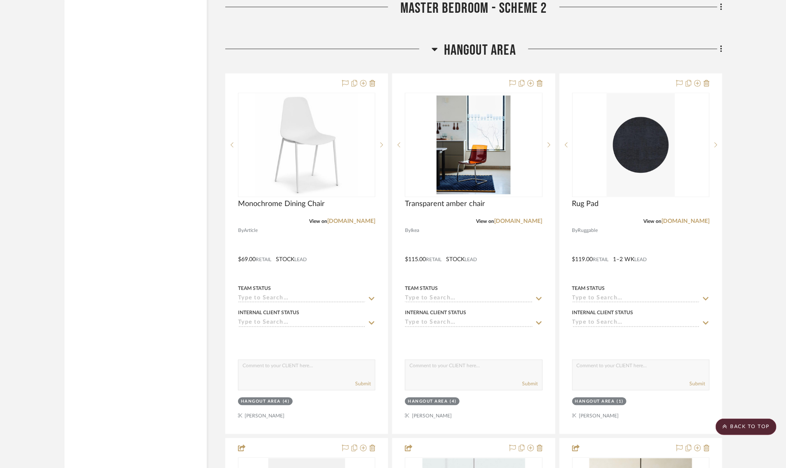
scroll to position [5500, 0]
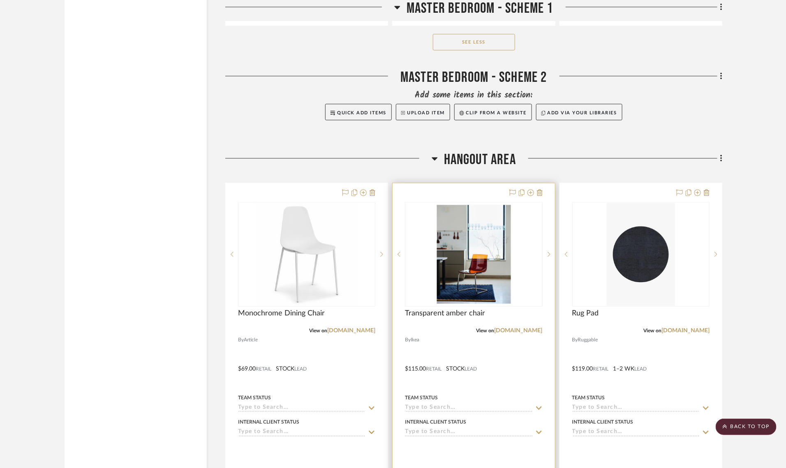
click at [0, 0] on img at bounding box center [0, 0] width 0 height 0
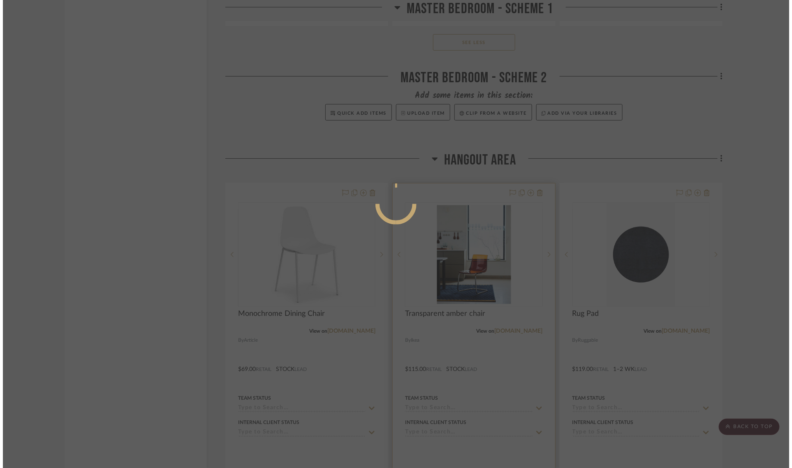
scroll to position [0, 0]
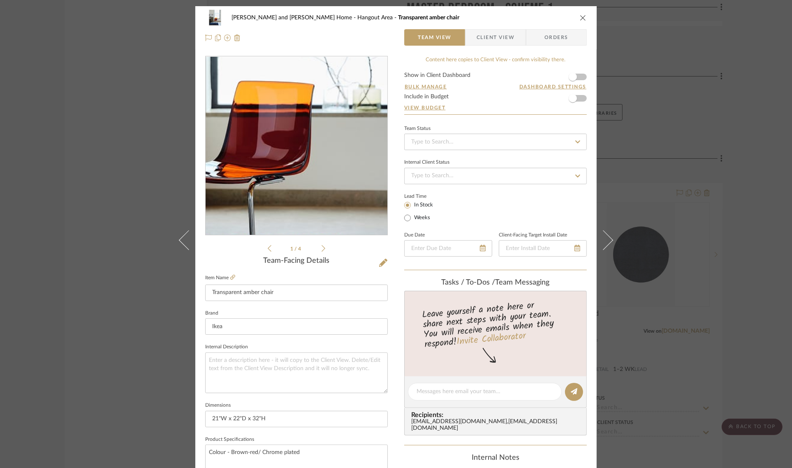
click at [312, 168] on img "0" at bounding box center [296, 146] width 178 height 178
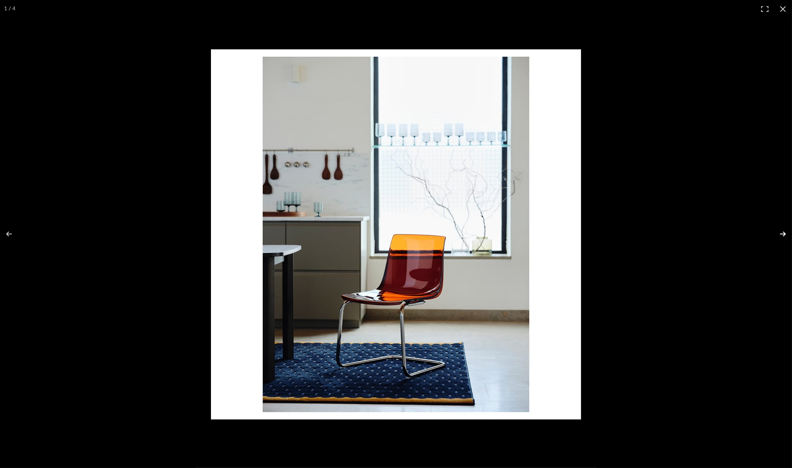
click at [785, 235] on button at bounding box center [777, 233] width 29 height 41
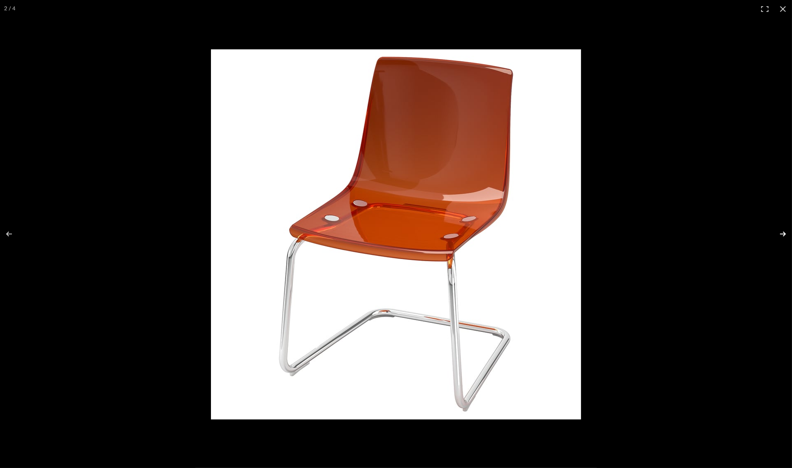
click at [780, 232] on button at bounding box center [777, 233] width 29 height 41
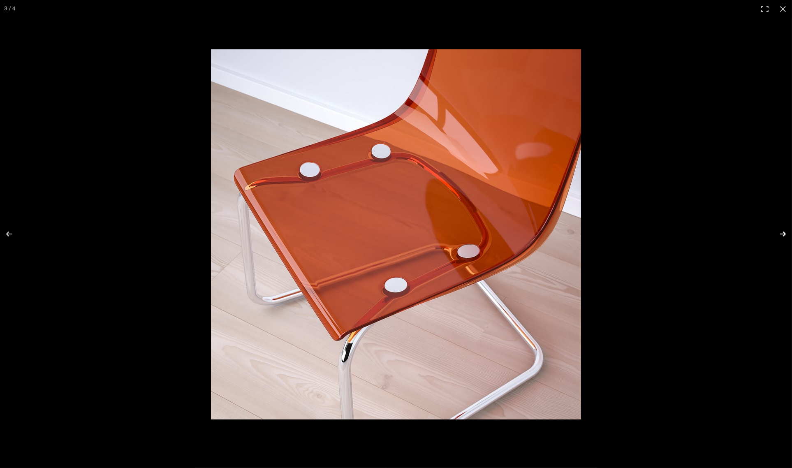
click at [780, 232] on button at bounding box center [777, 233] width 29 height 41
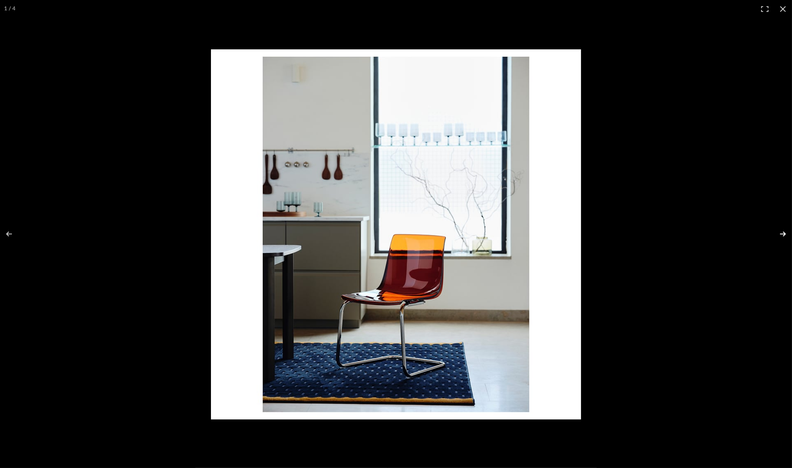
click at [780, 232] on button at bounding box center [777, 233] width 29 height 41
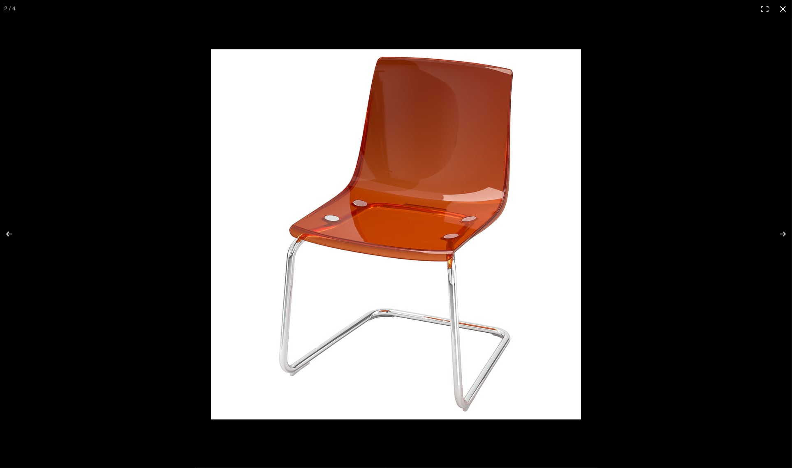
click at [784, 6] on button at bounding box center [783, 9] width 18 height 18
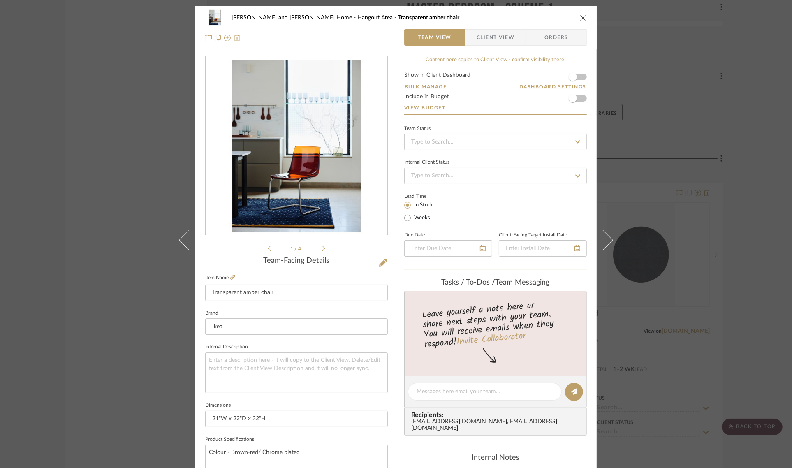
click at [763, 83] on div "[PERSON_NAME] and [PERSON_NAME] Home Hangout Area Transparent amber chair Team …" at bounding box center [396, 234] width 792 height 468
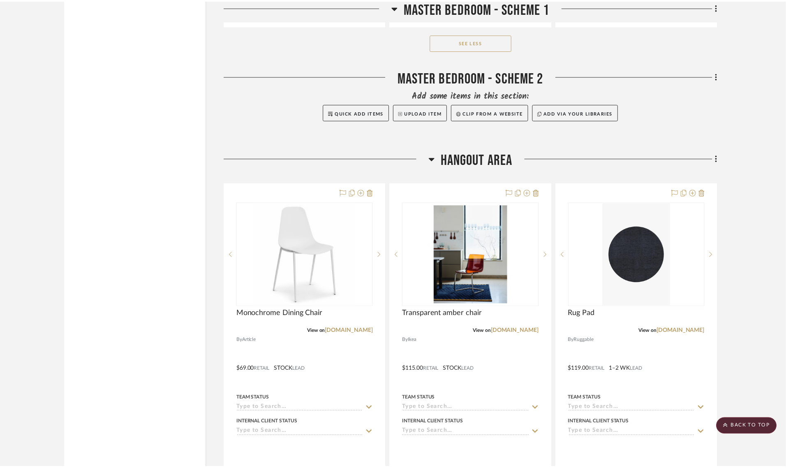
scroll to position [5500, 0]
